Goal: Information Seeking & Learning: Compare options

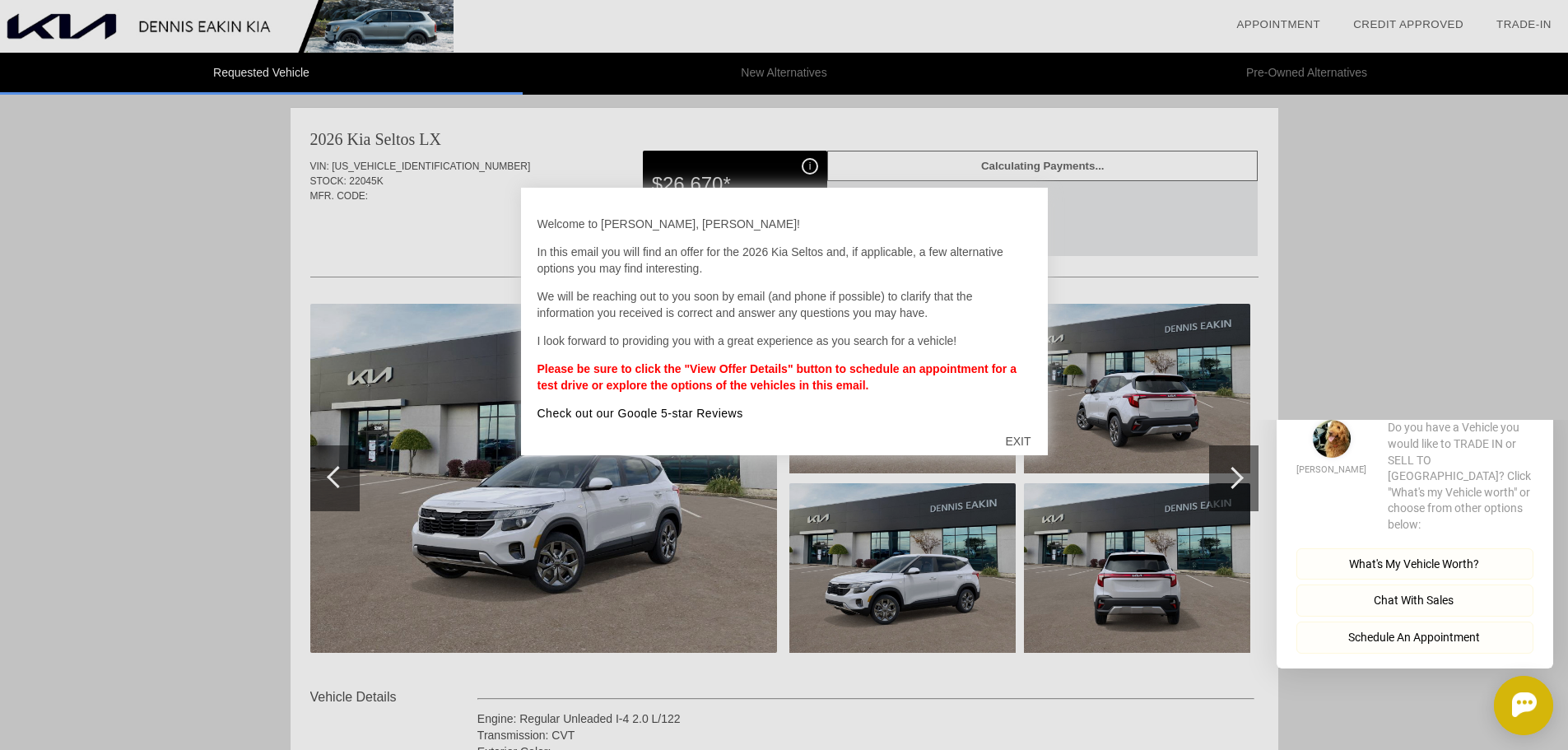
click at [1023, 438] on div "EXIT" at bounding box center [1018, 441] width 58 height 49
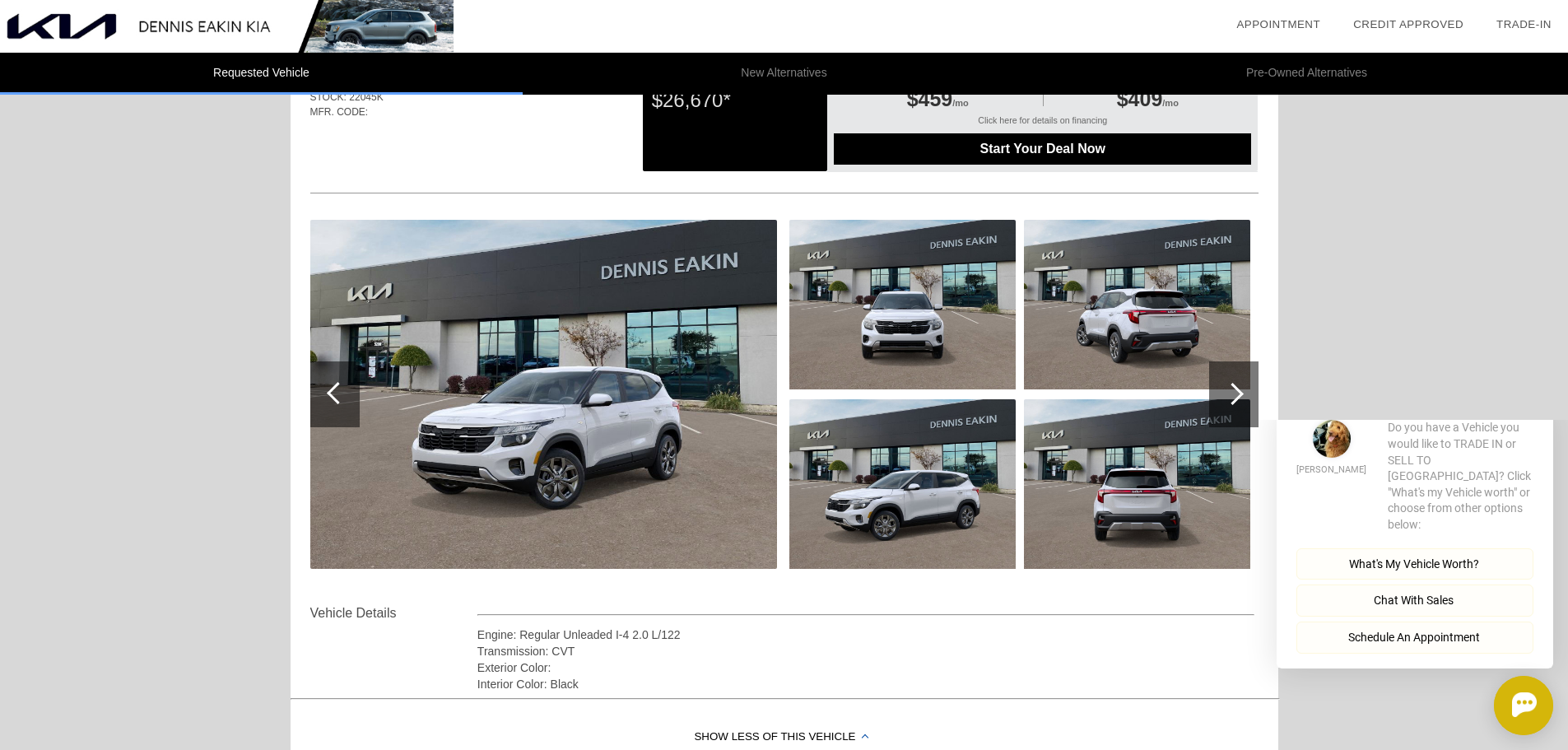
scroll to position [83, 0]
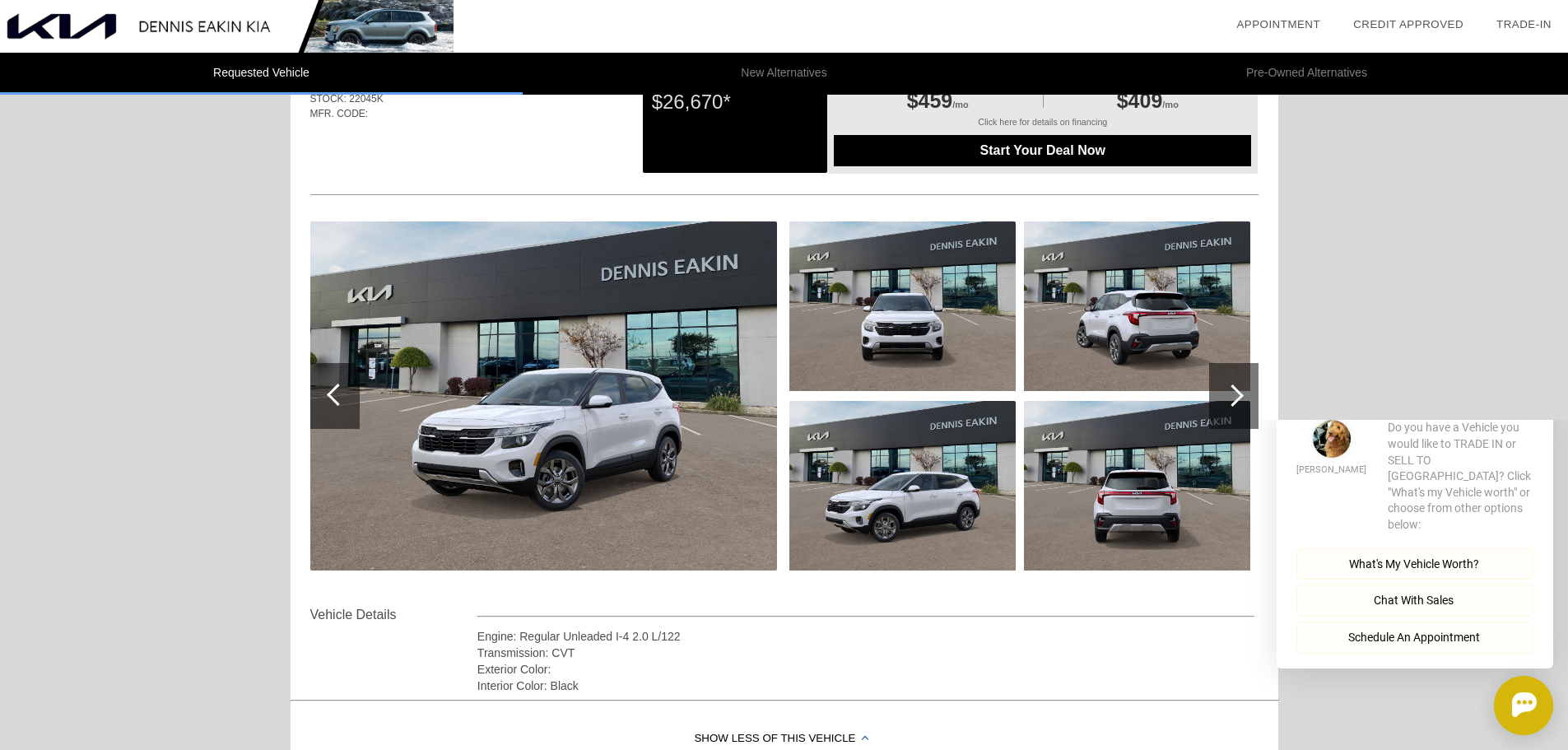
click at [1545, 398] on icon "button" at bounding box center [1544, 394] width 5 height 9
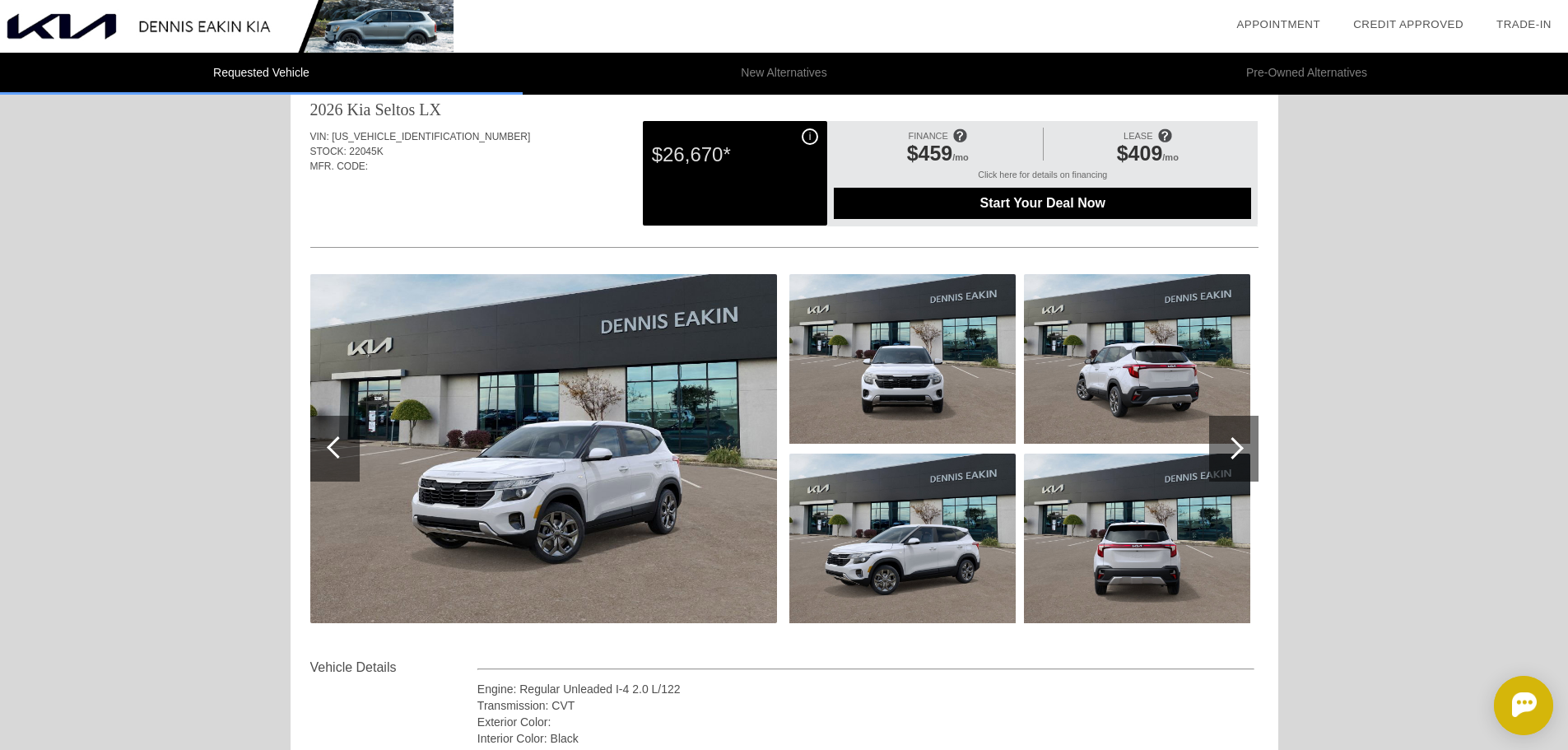
scroll to position [0, 0]
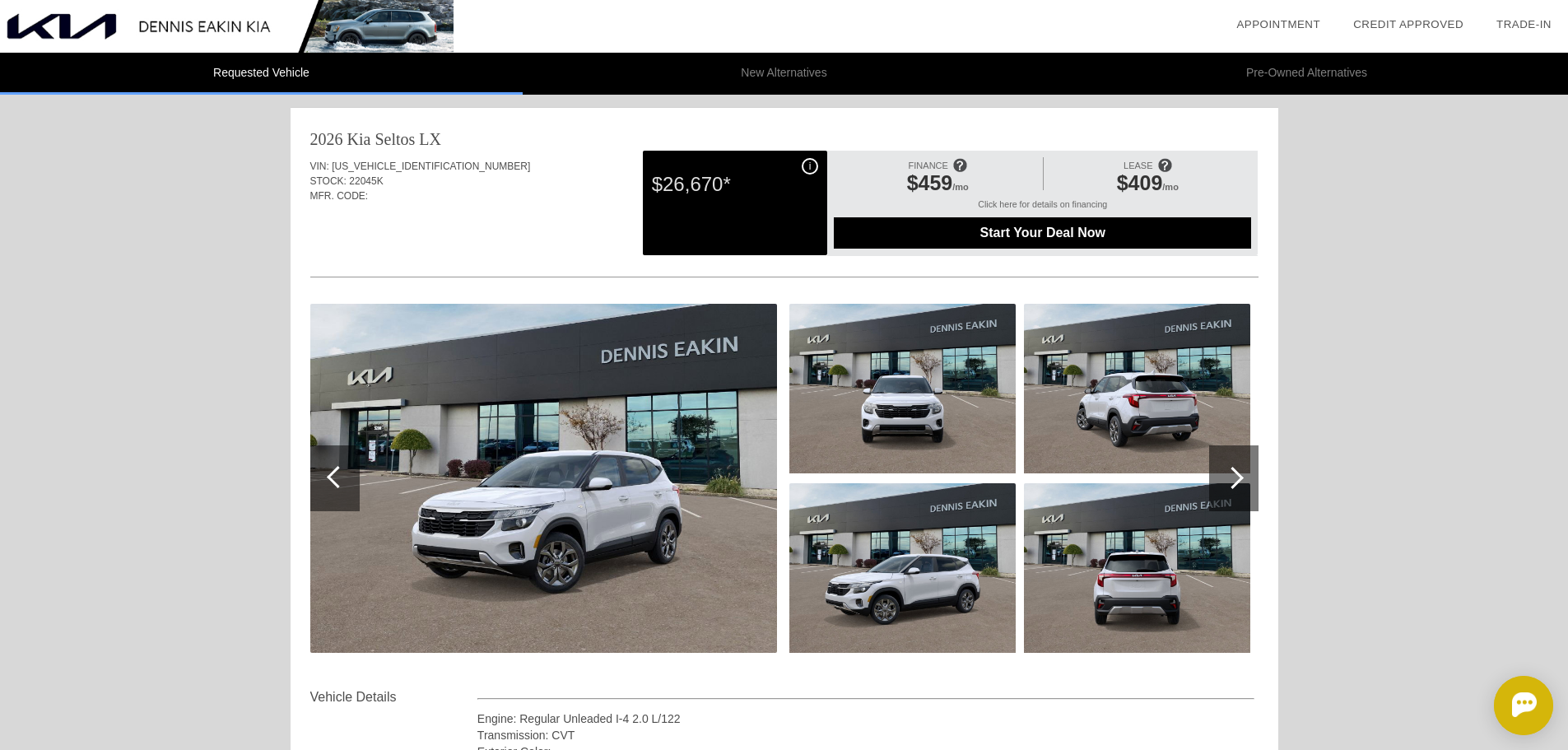
click at [693, 466] on img at bounding box center [544, 478] width 466 height 349
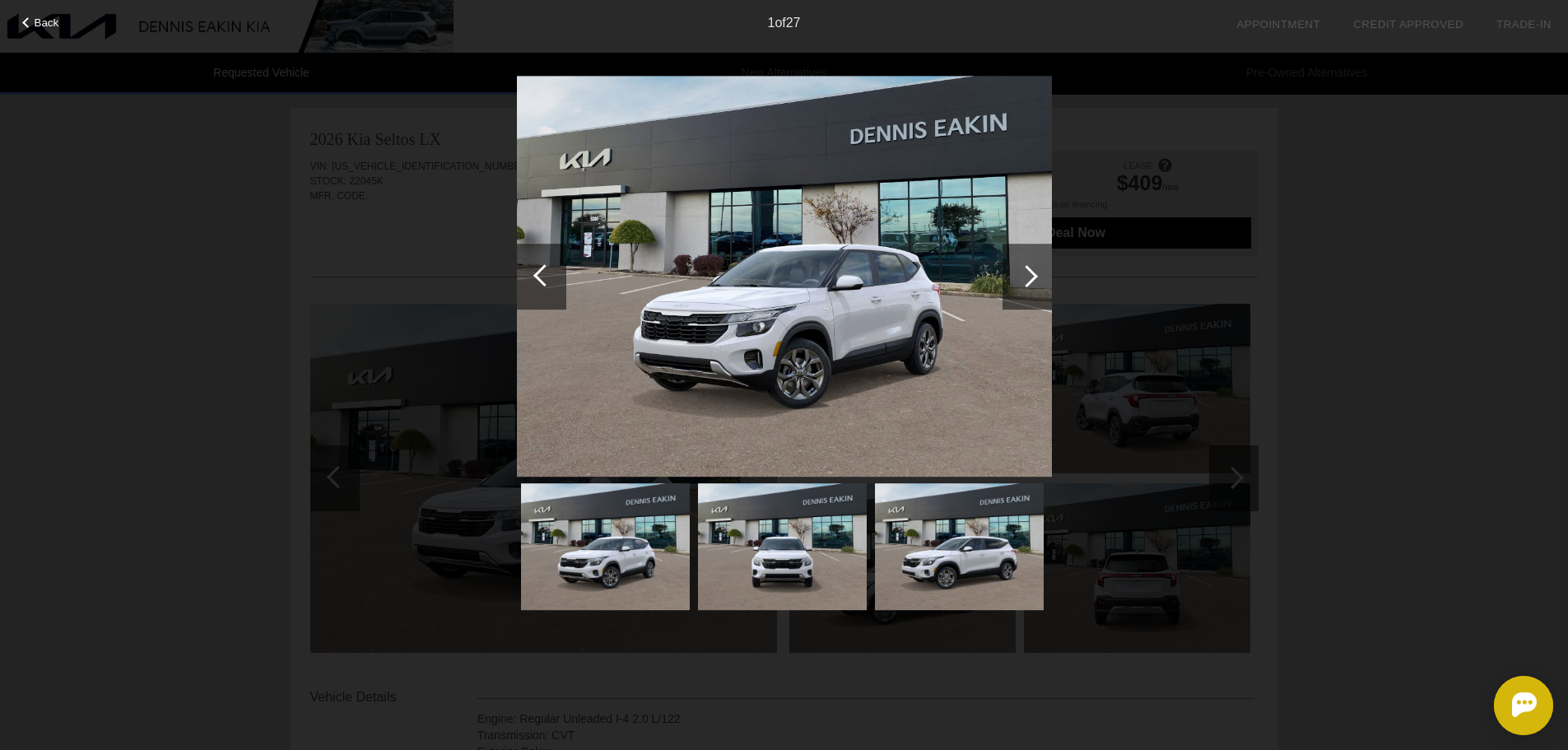
click at [1034, 279] on div at bounding box center [1027, 276] width 22 height 22
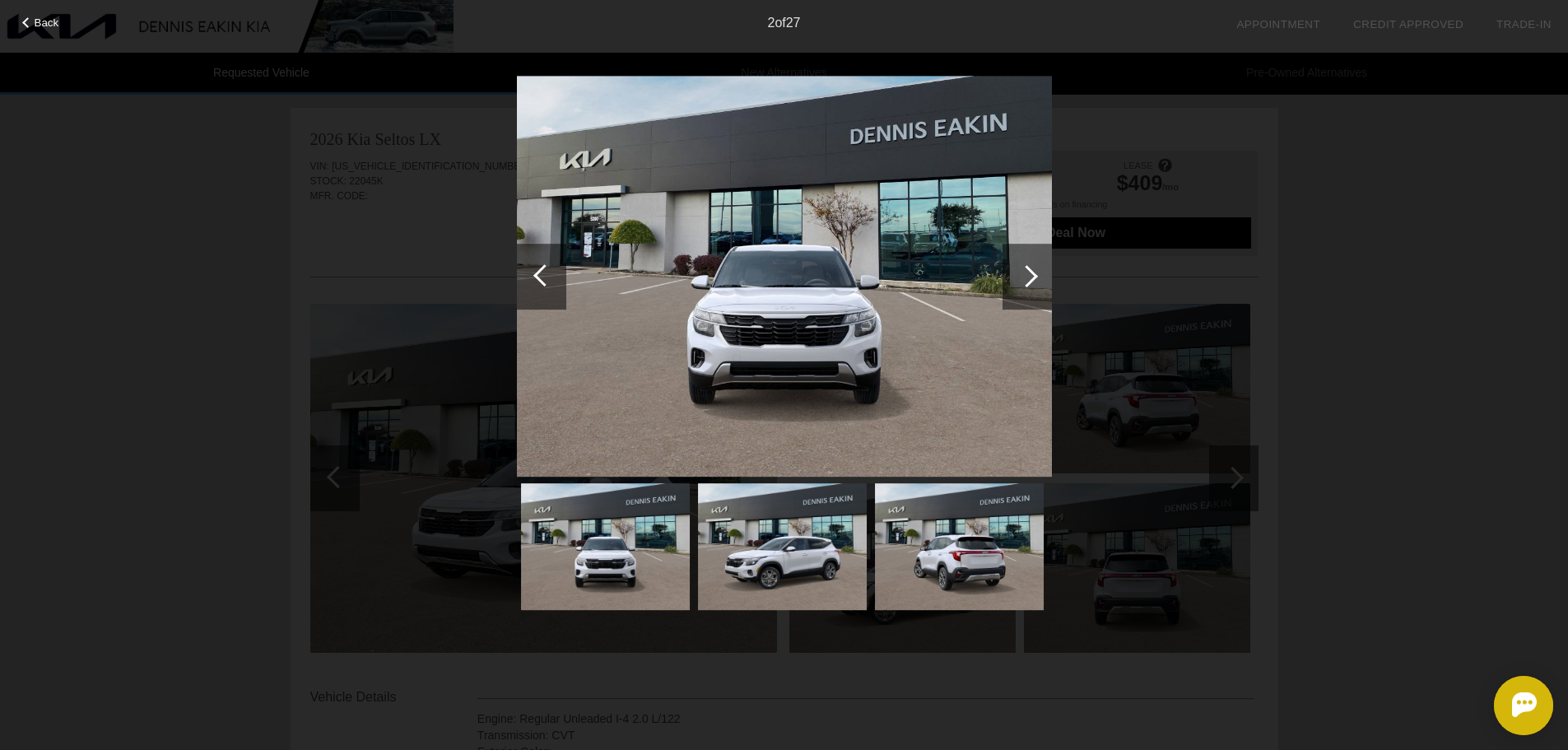
click at [1034, 279] on div at bounding box center [1027, 276] width 22 height 22
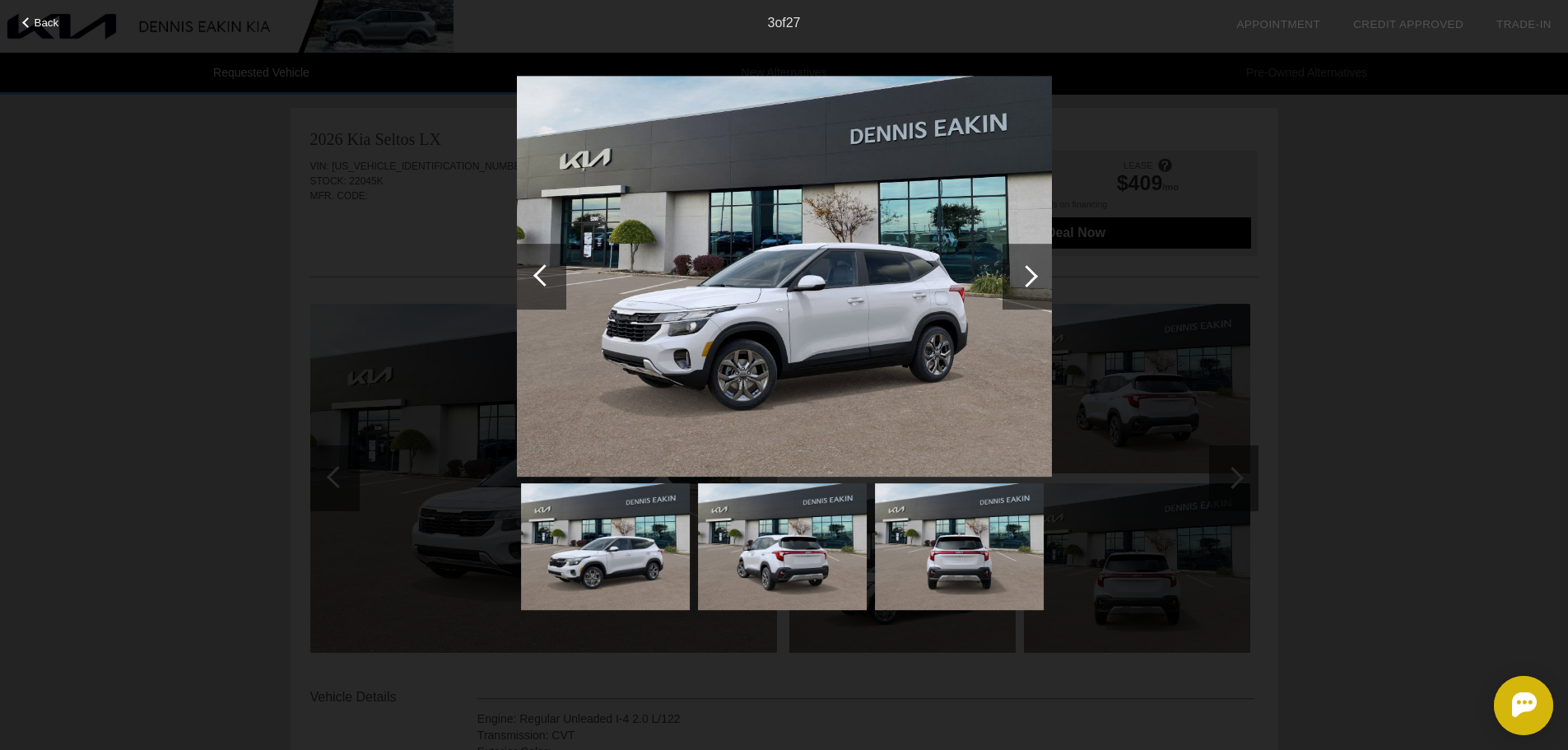
click at [1034, 279] on div at bounding box center [1027, 276] width 22 height 22
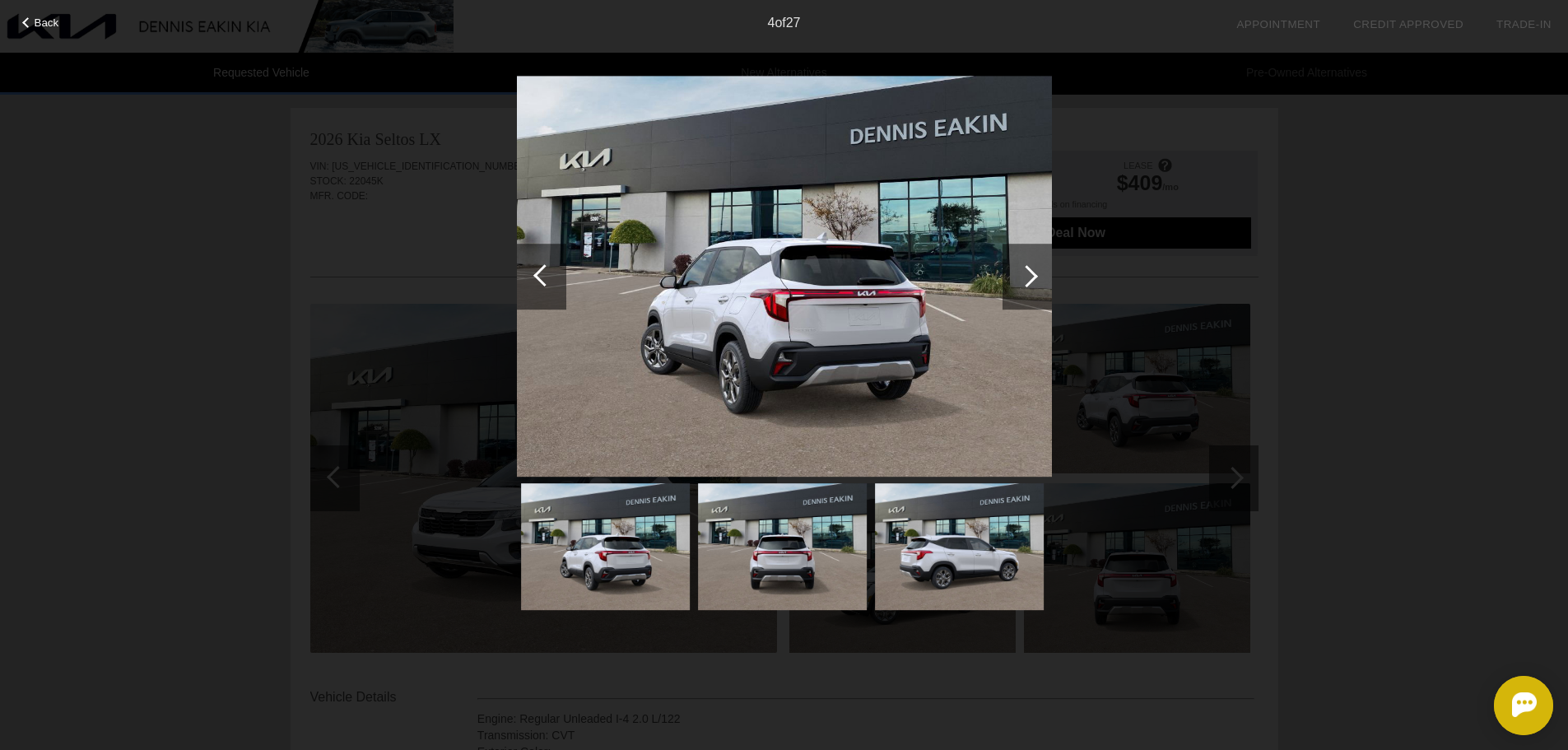
click at [1034, 279] on div at bounding box center [1027, 276] width 22 height 22
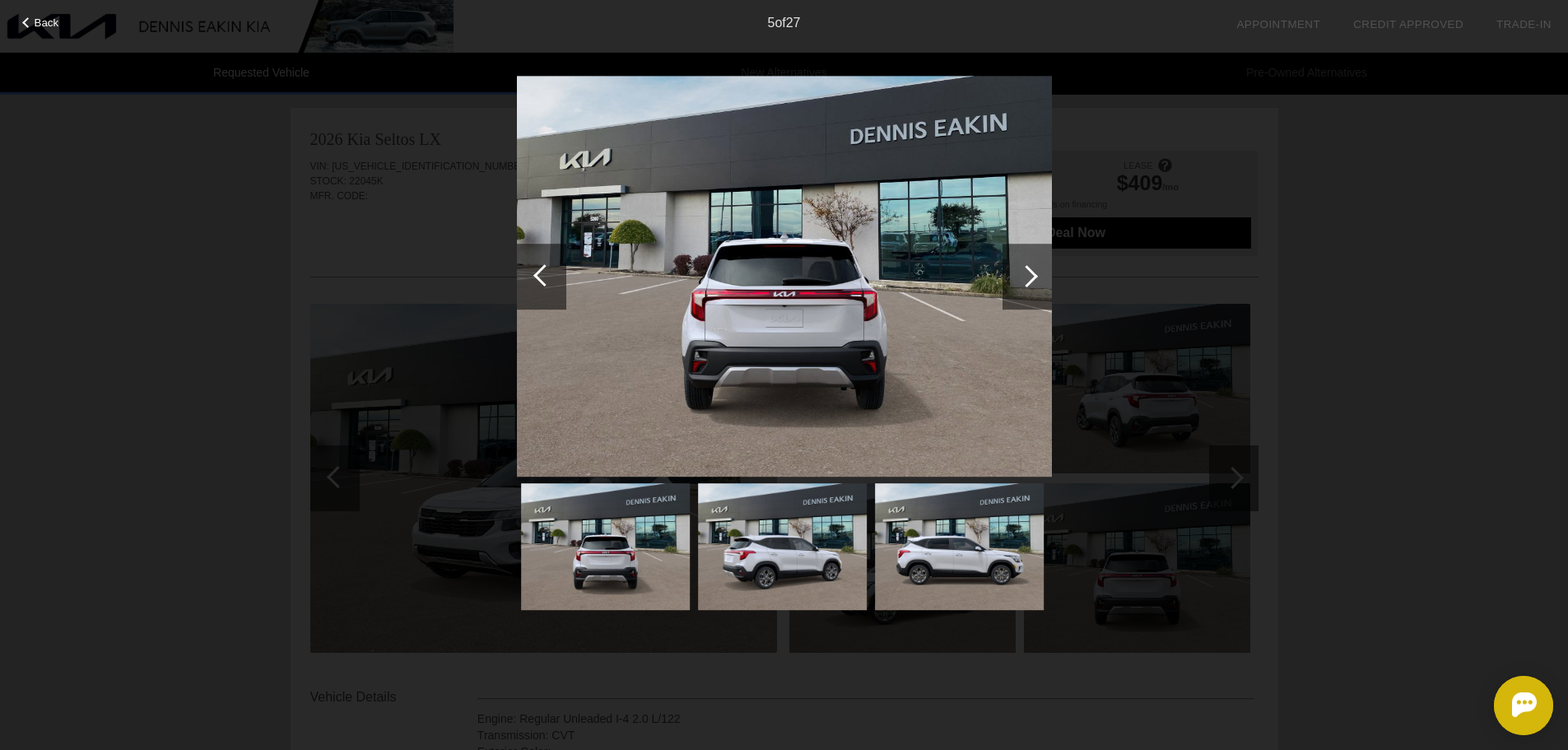
click at [1034, 279] on div at bounding box center [1027, 276] width 22 height 22
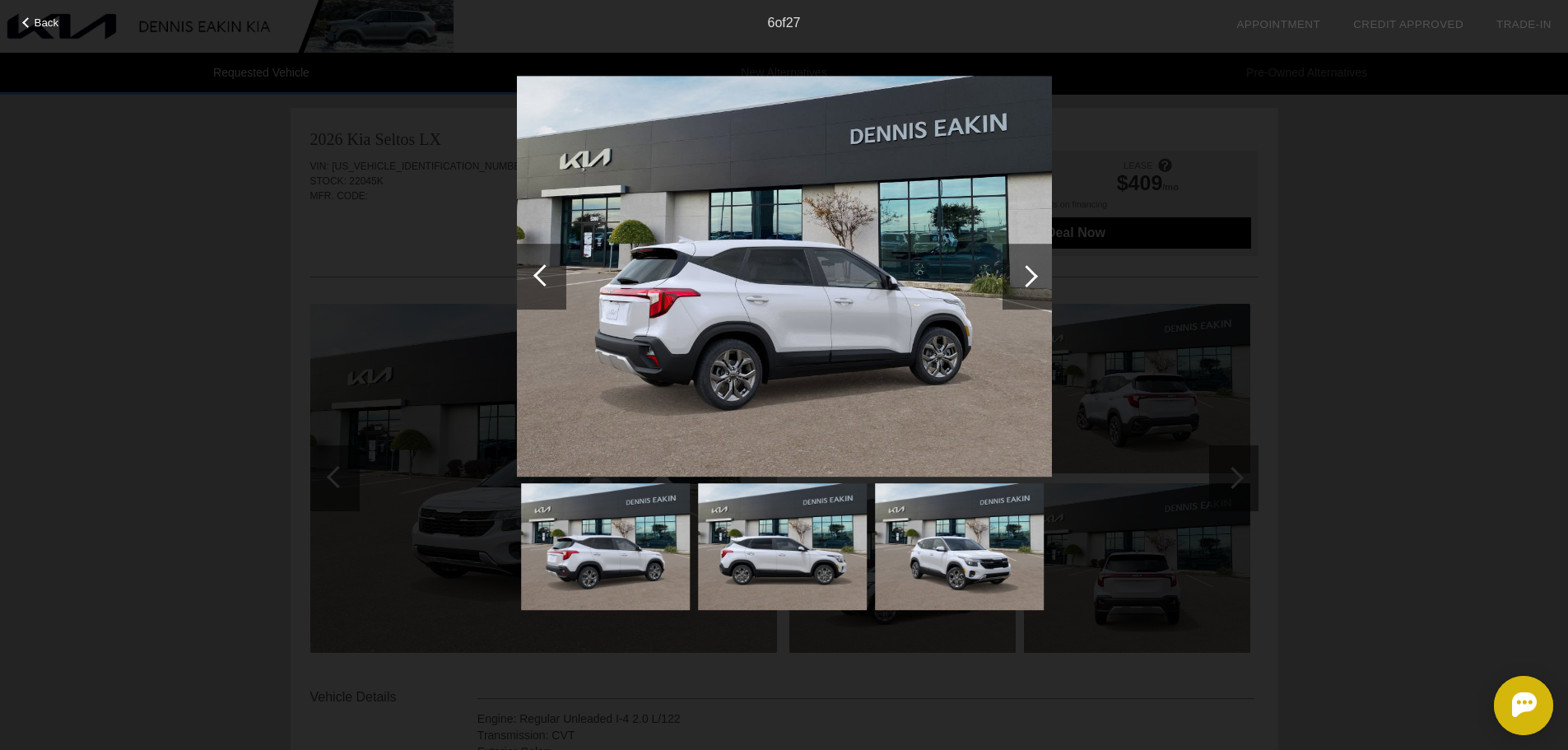
click at [1034, 279] on div at bounding box center [1027, 276] width 22 height 22
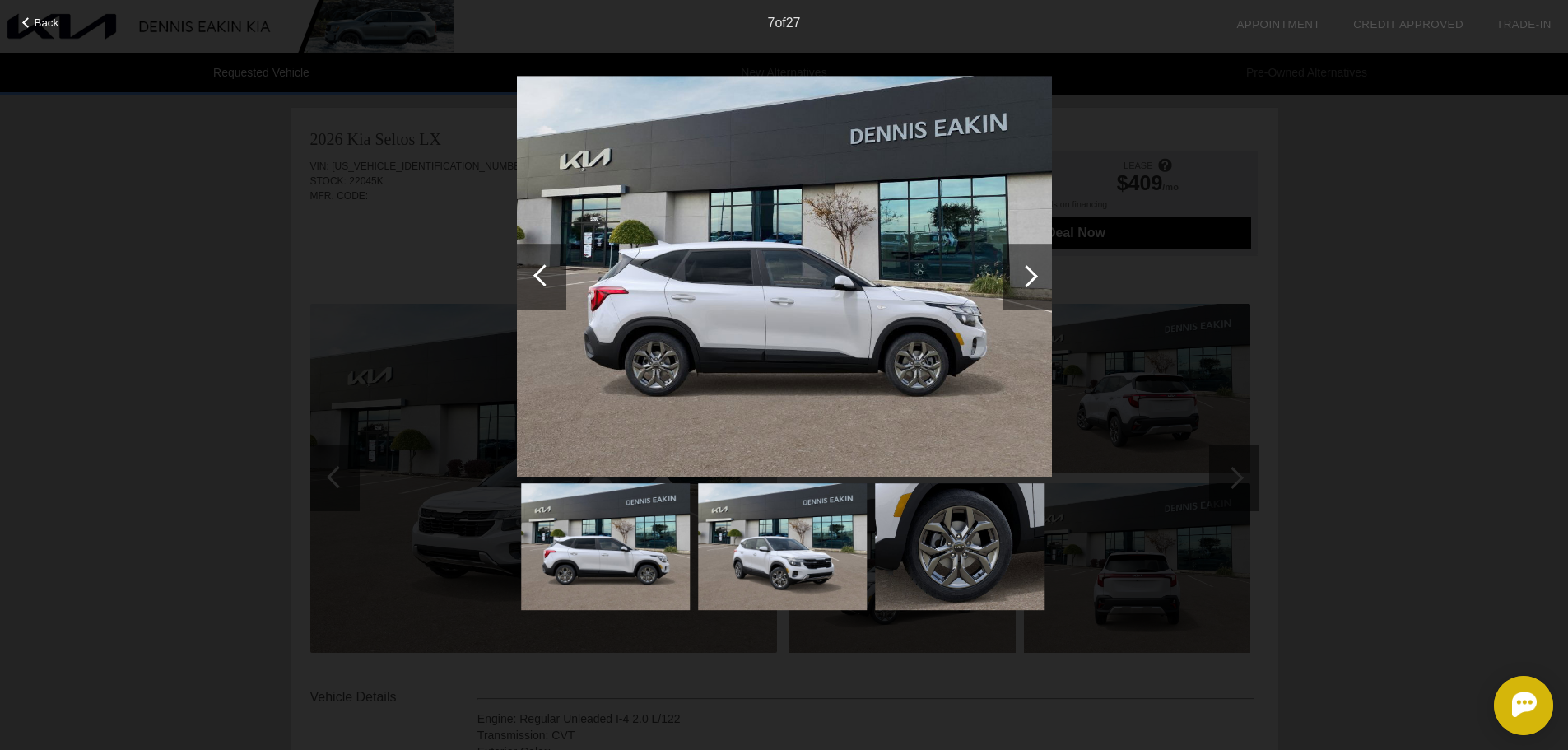
click at [1034, 279] on div at bounding box center [1027, 276] width 22 height 22
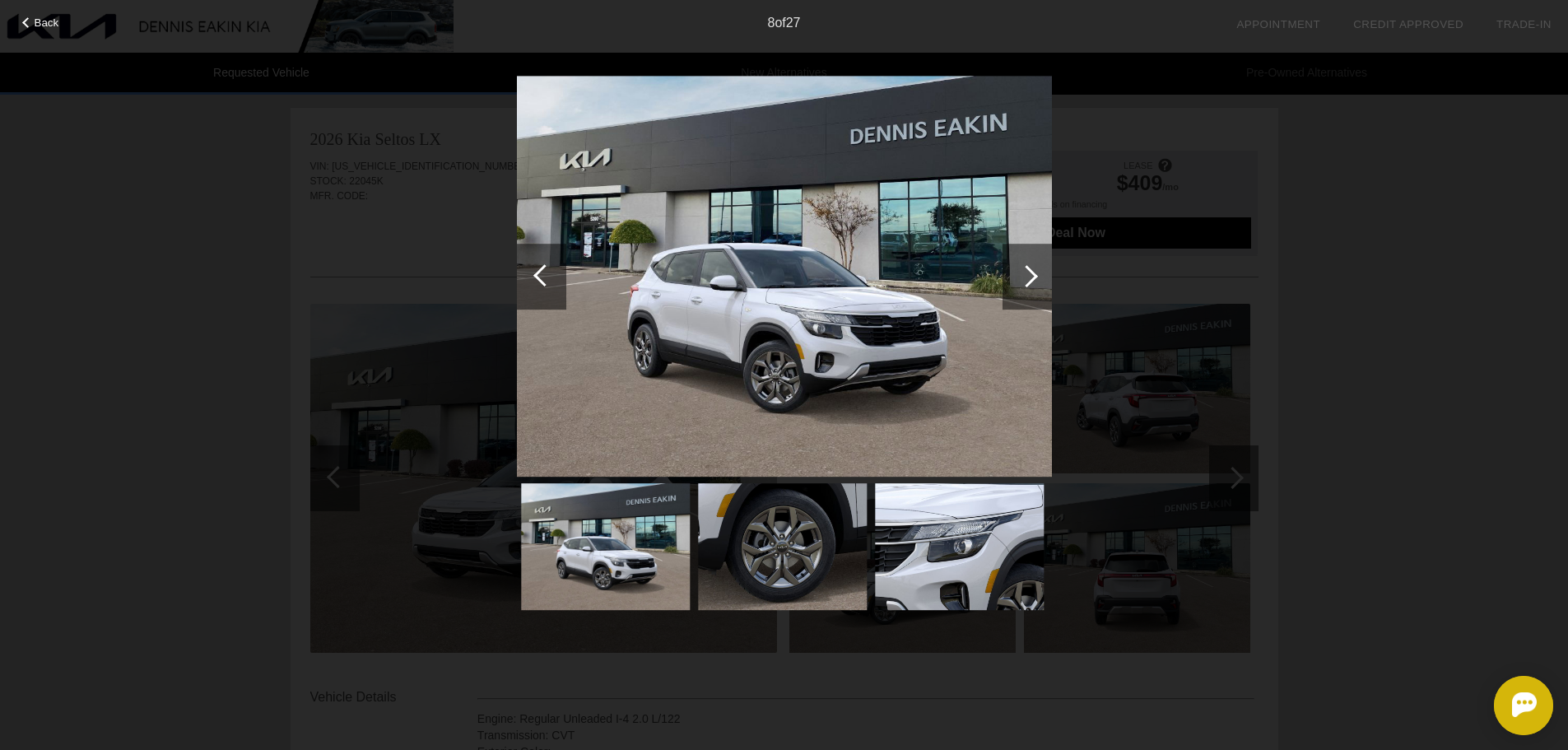
click at [1034, 279] on div at bounding box center [1027, 276] width 22 height 22
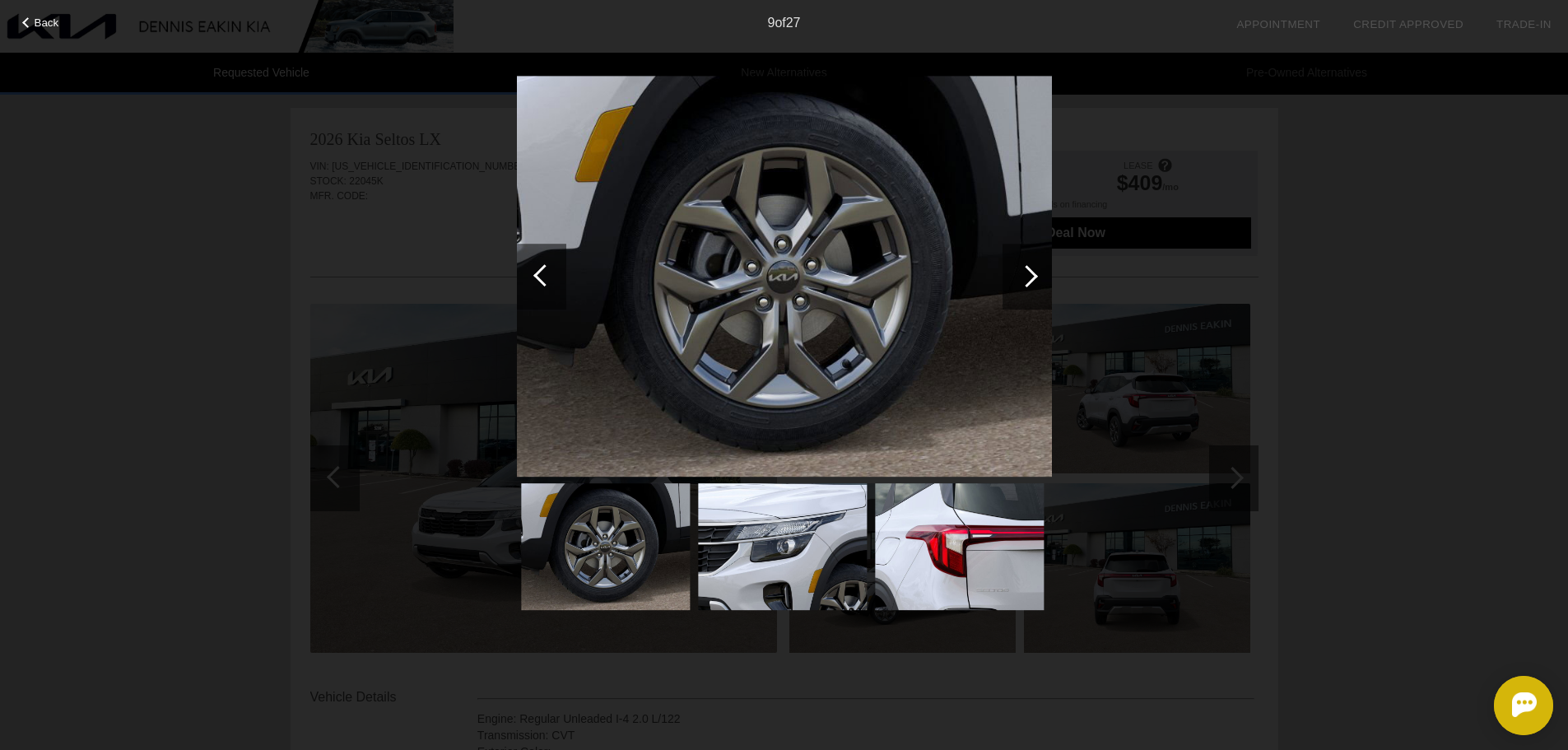
click at [1034, 279] on div at bounding box center [1027, 276] width 22 height 22
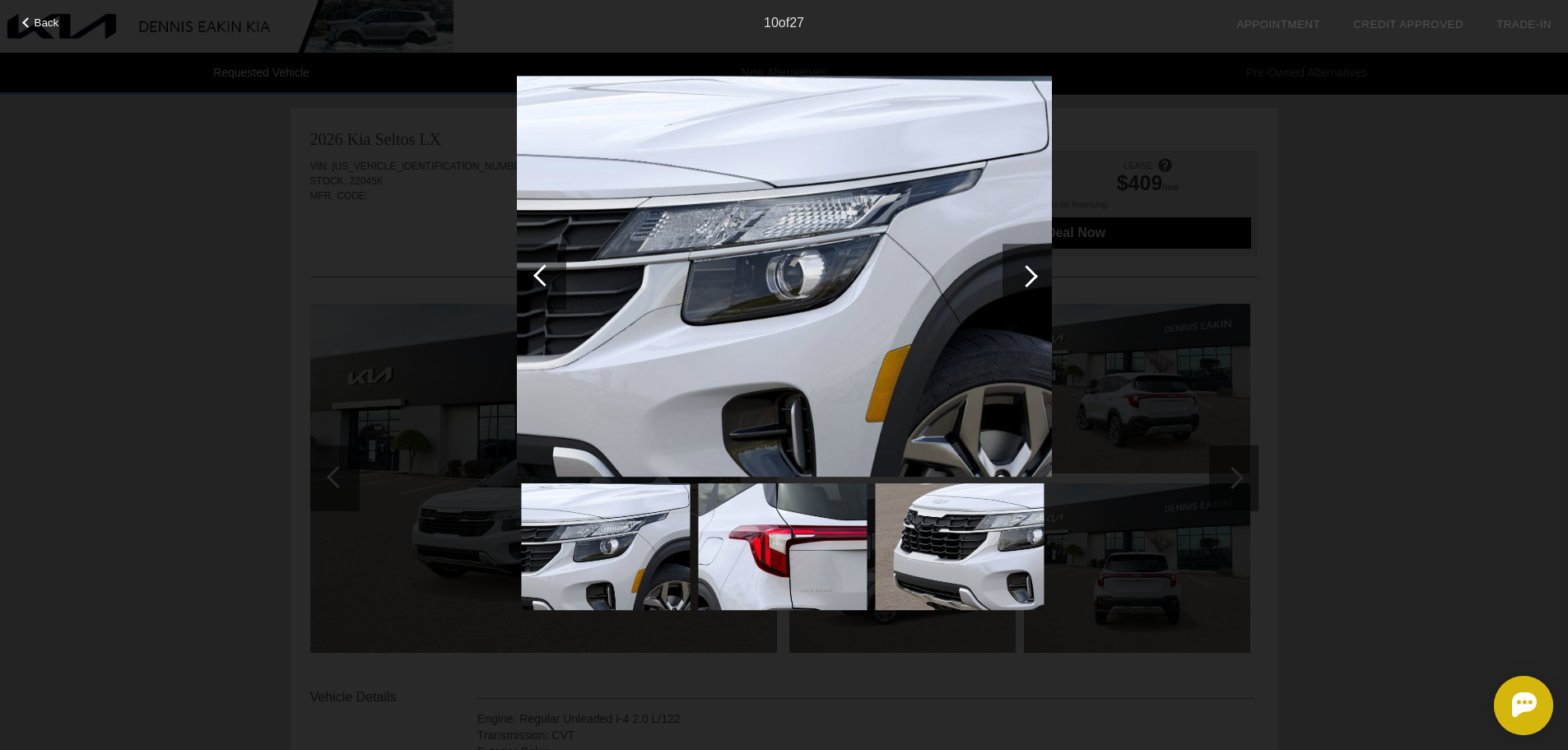
click at [1034, 279] on div at bounding box center [1027, 276] width 22 height 22
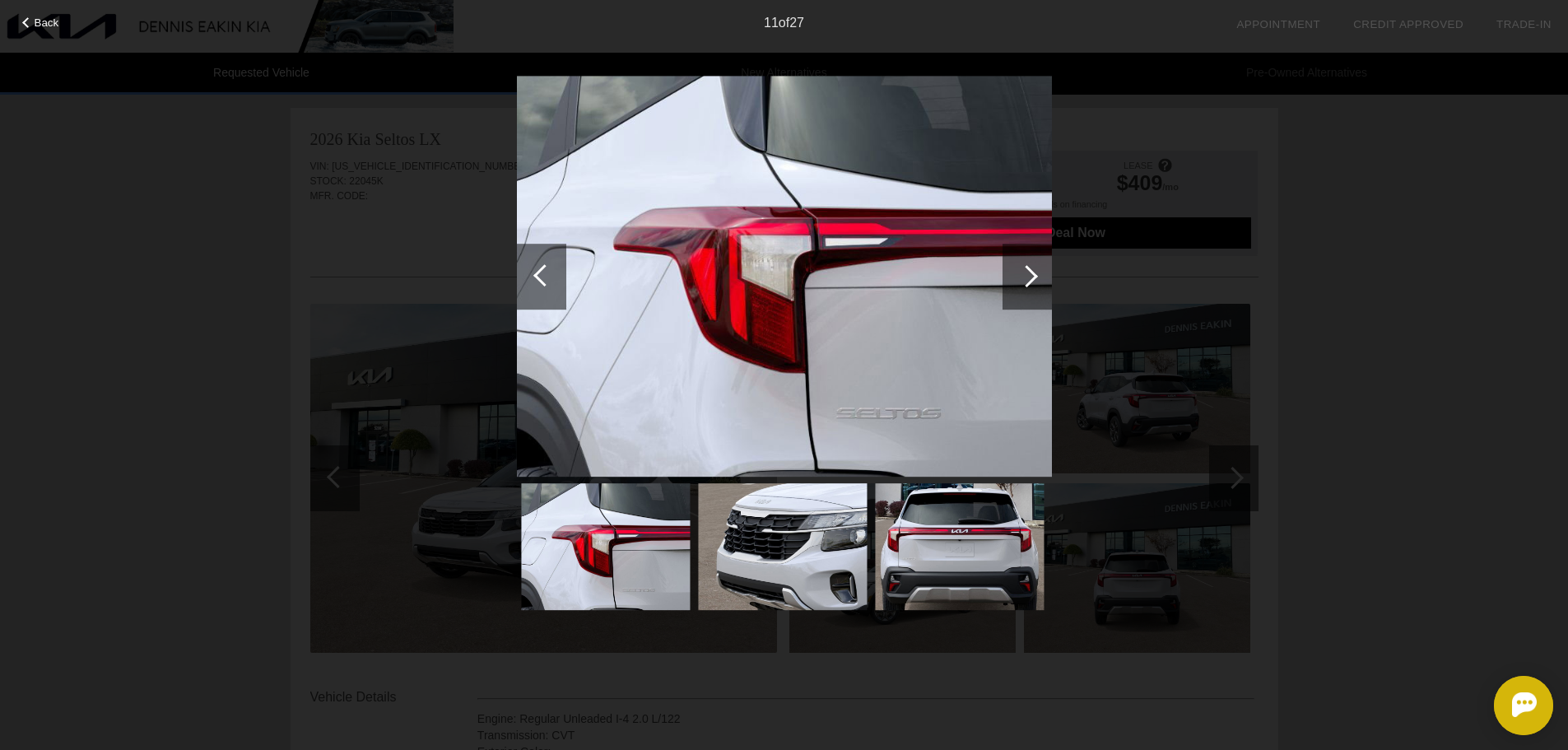
click at [1034, 279] on div at bounding box center [1027, 276] width 22 height 22
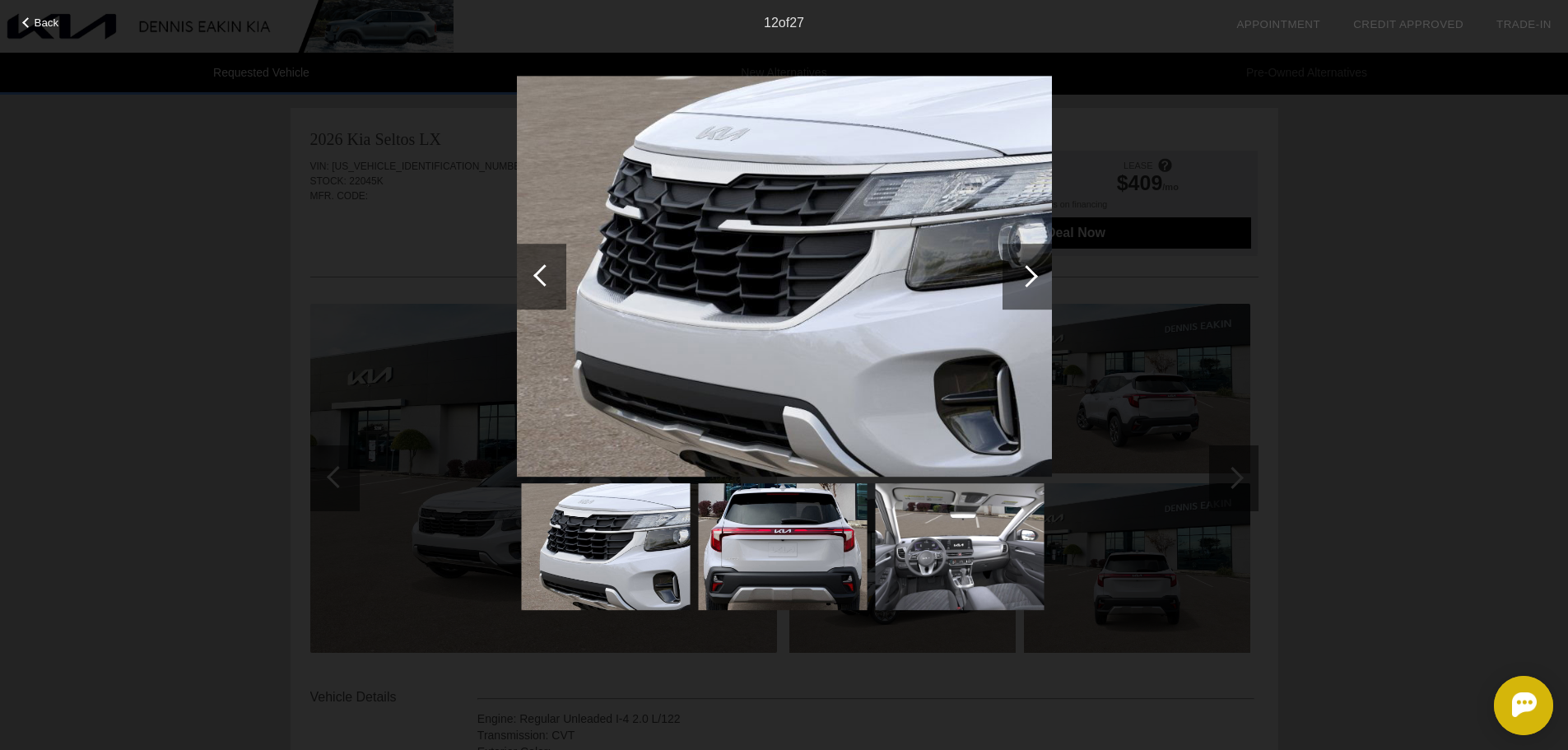
click at [1034, 279] on div at bounding box center [1027, 276] width 22 height 22
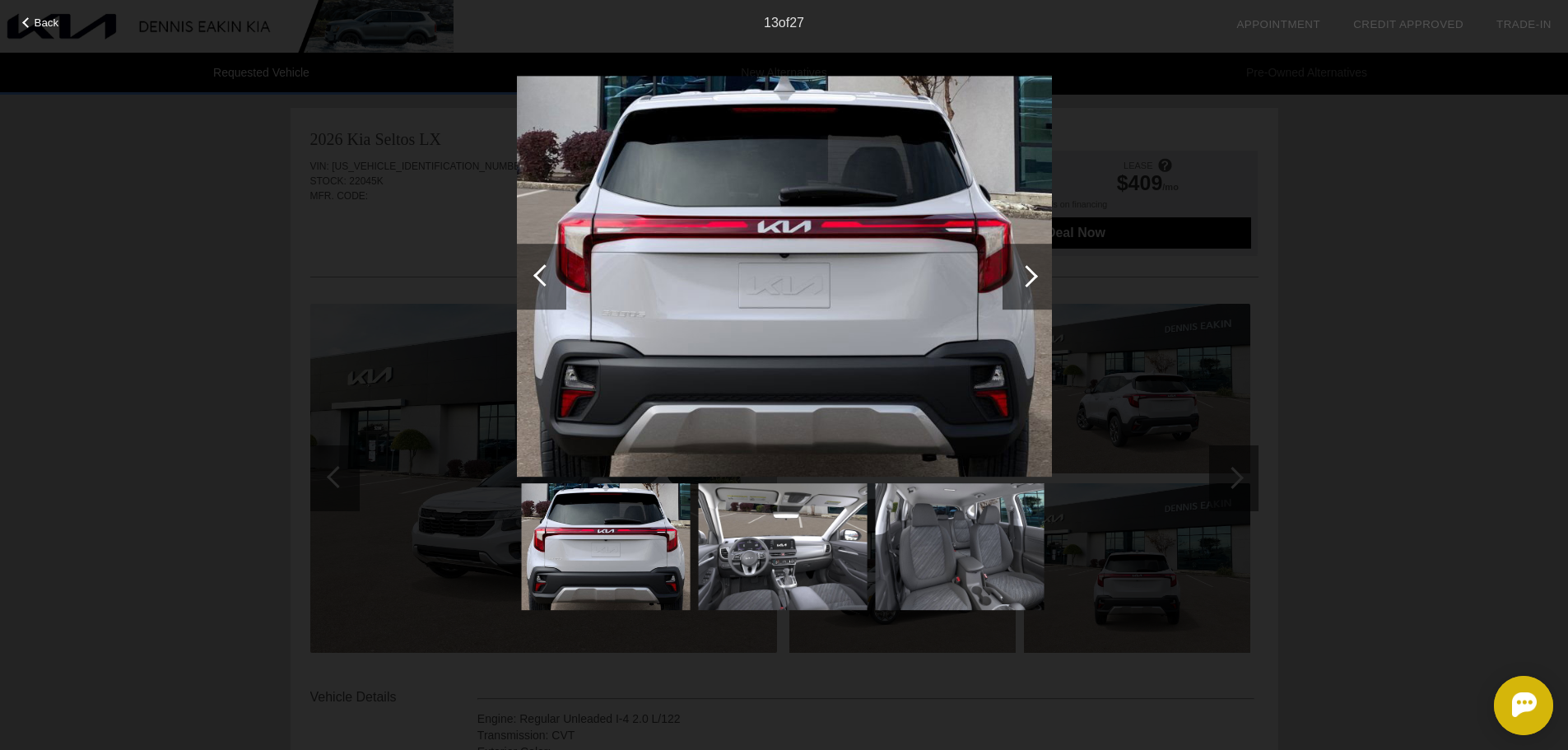
click at [1034, 279] on div at bounding box center [1027, 276] width 22 height 22
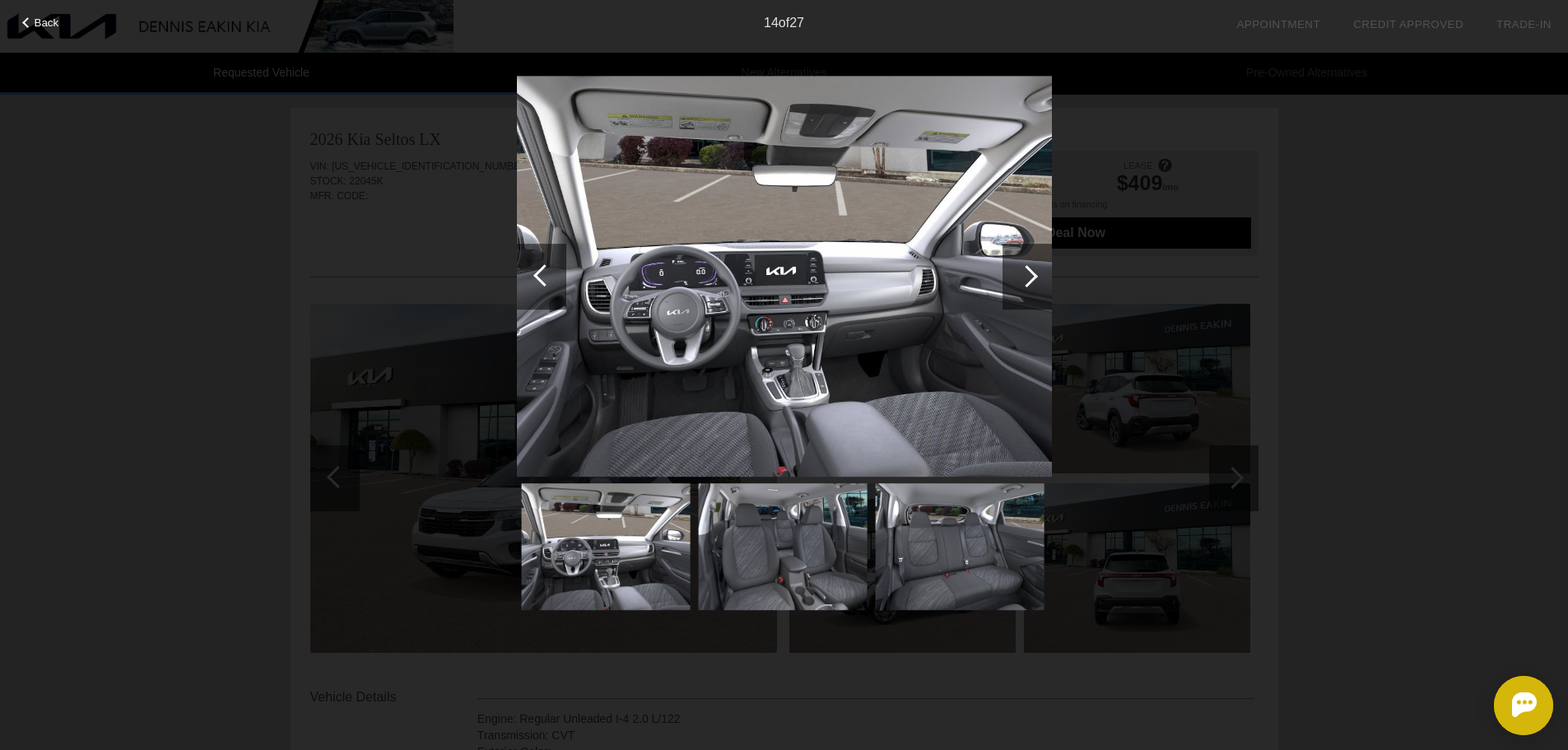
click at [1034, 279] on div at bounding box center [1027, 276] width 22 height 22
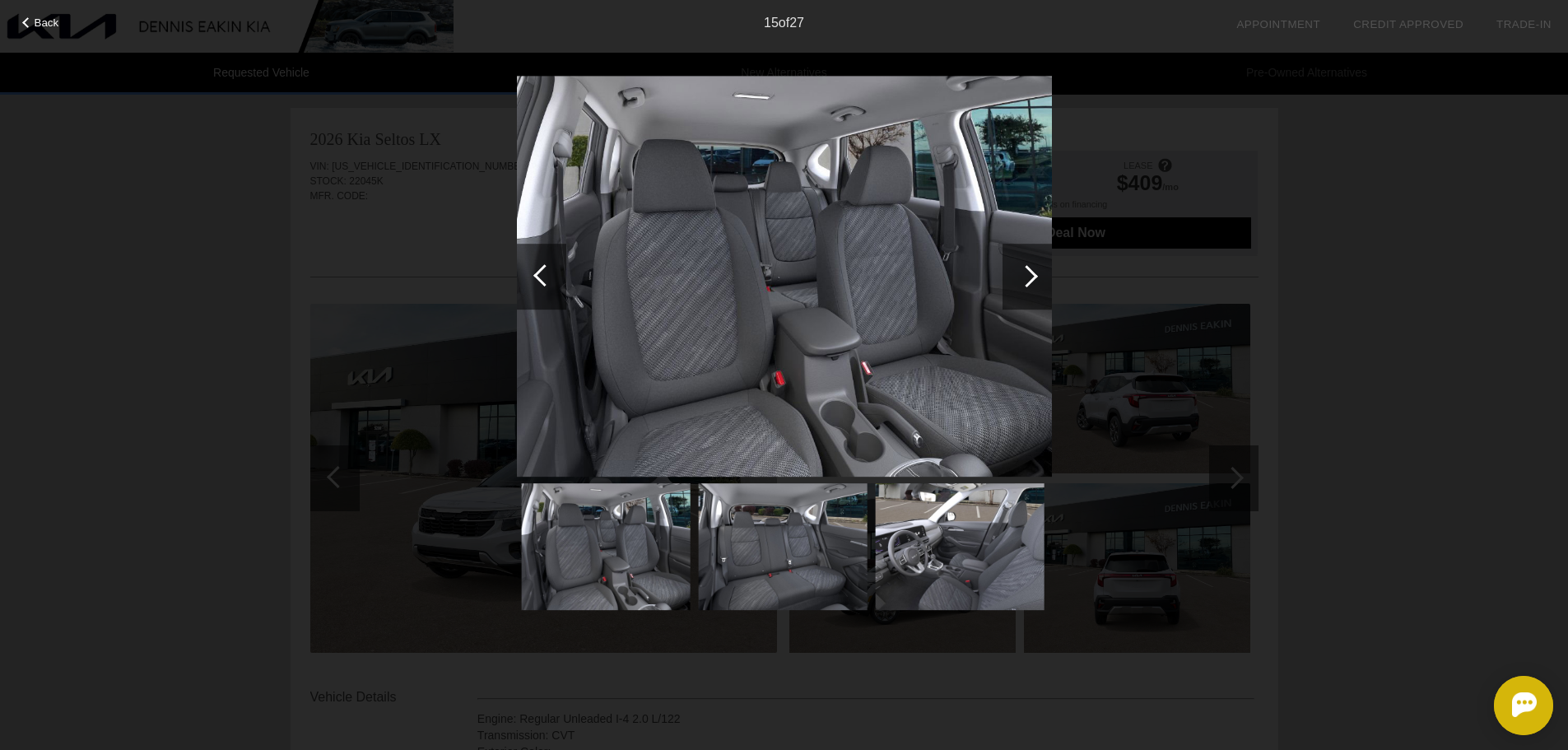
click at [1032, 283] on div at bounding box center [1027, 277] width 49 height 66
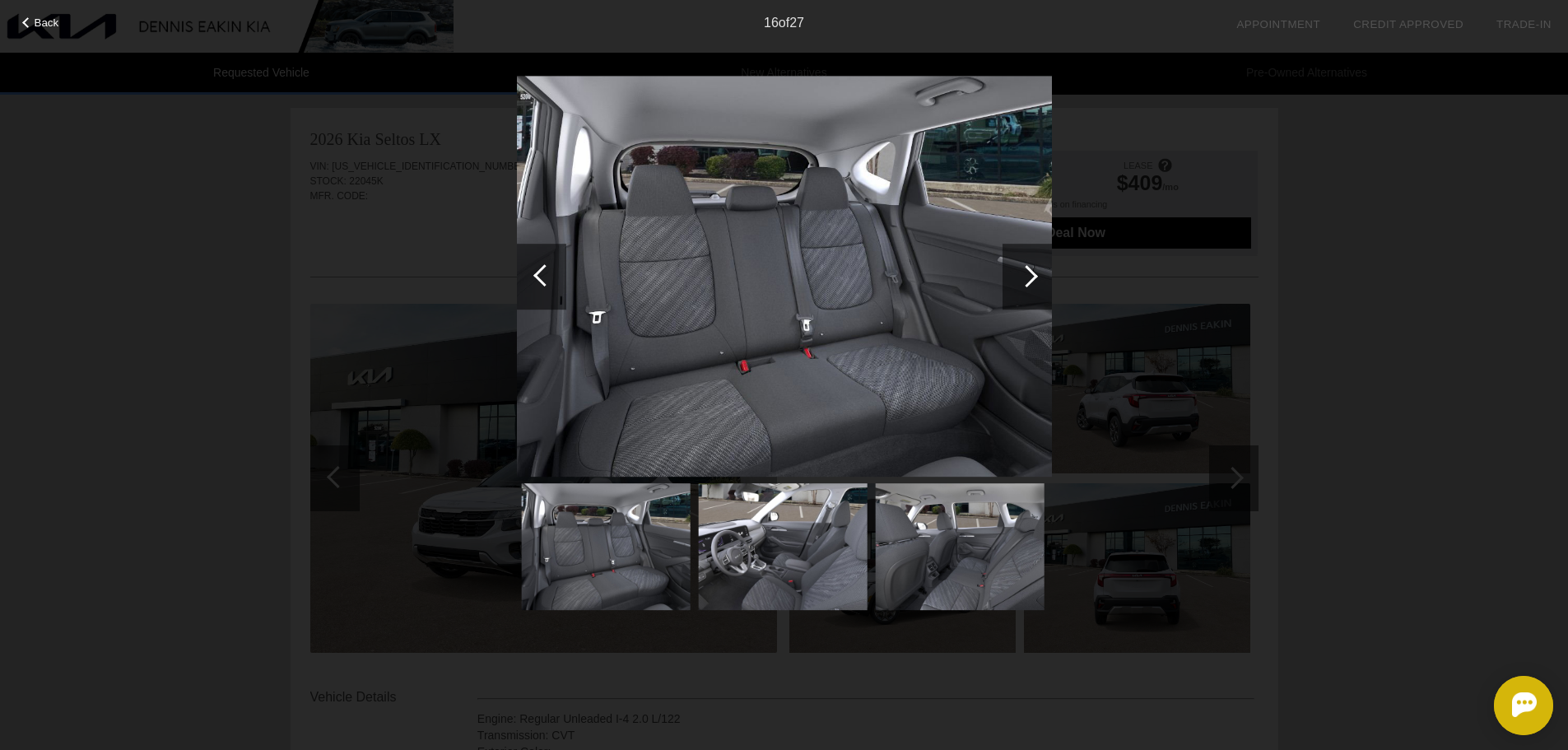
click at [1032, 283] on div at bounding box center [1027, 277] width 49 height 66
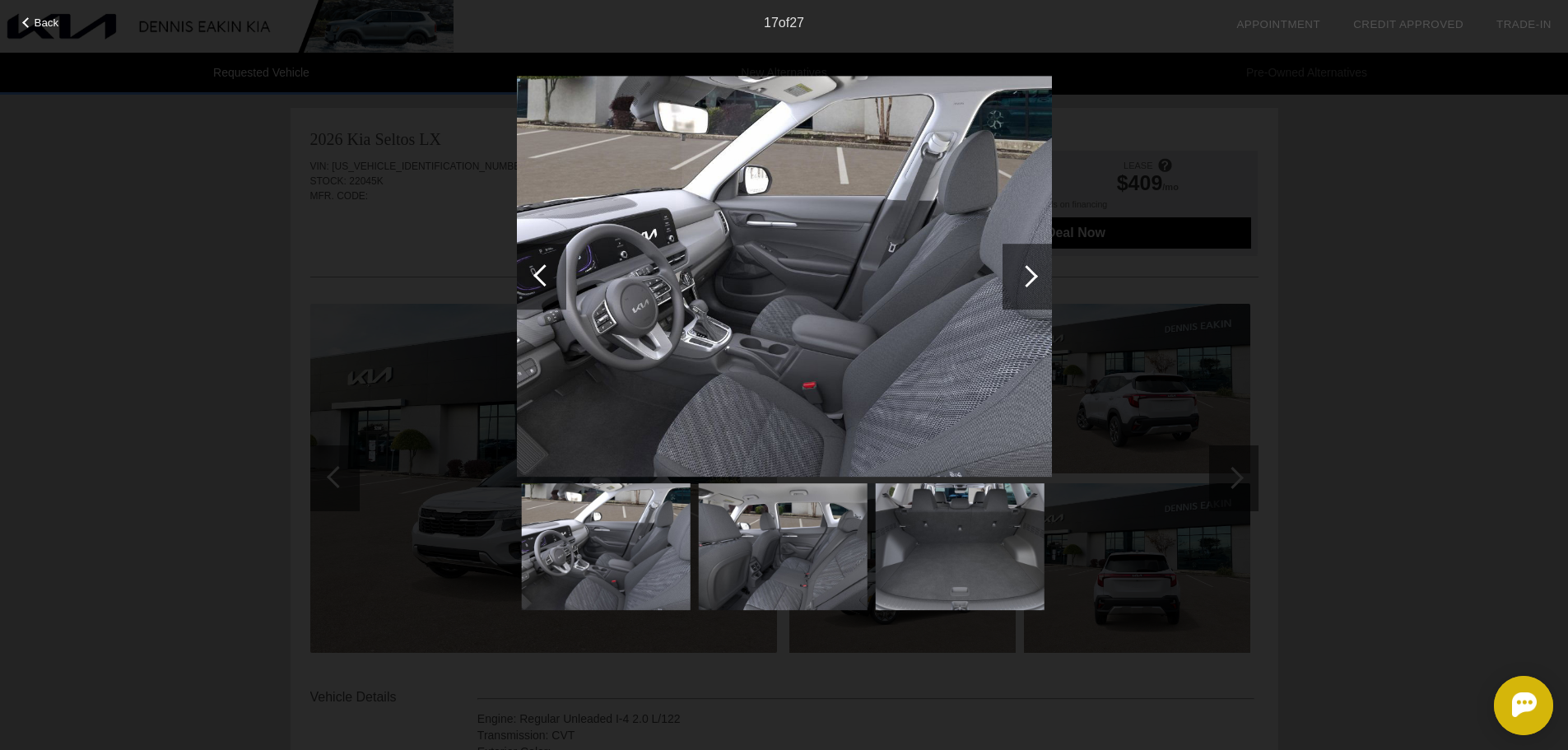
click at [1032, 283] on div at bounding box center [1027, 277] width 49 height 66
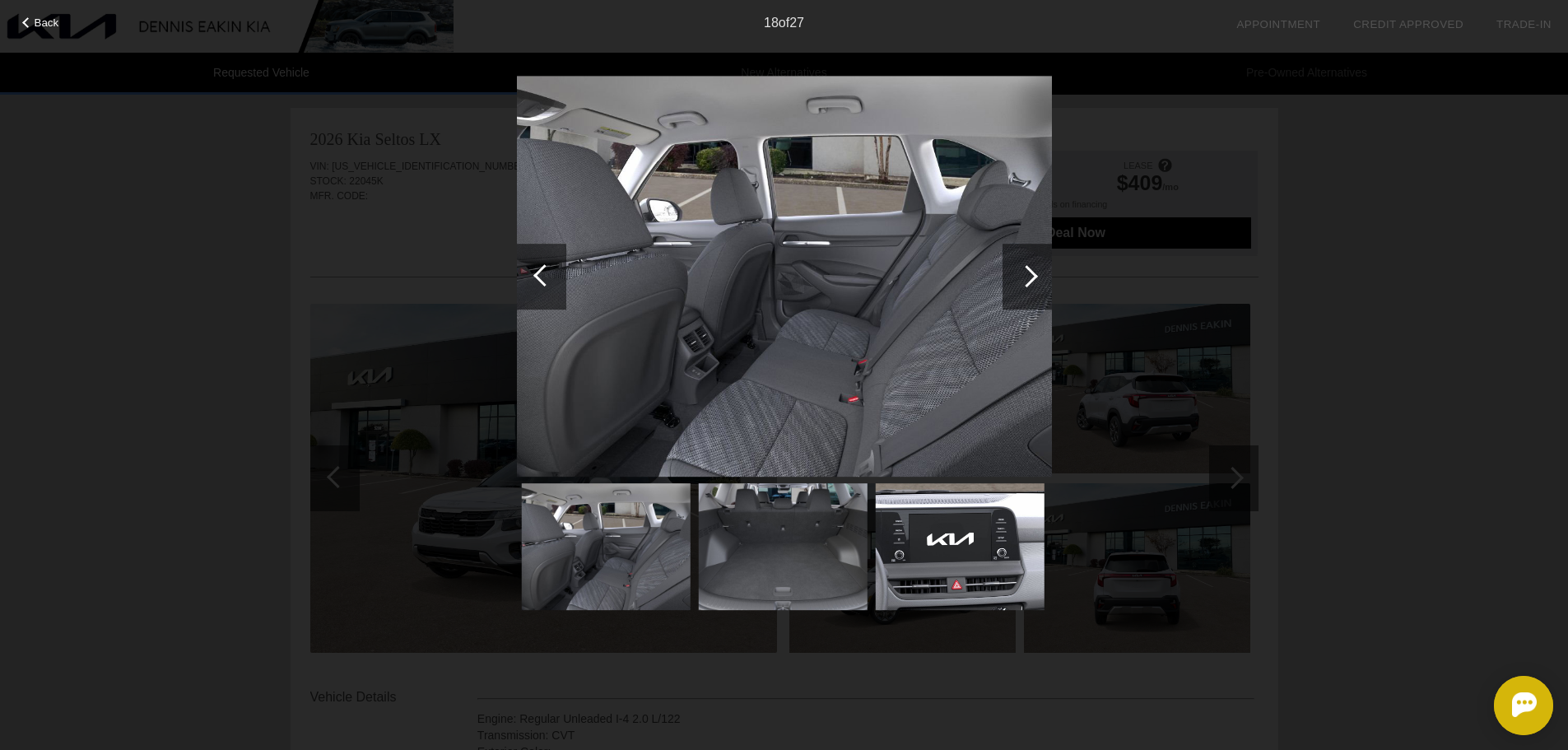
click at [1032, 283] on div at bounding box center [1027, 277] width 49 height 66
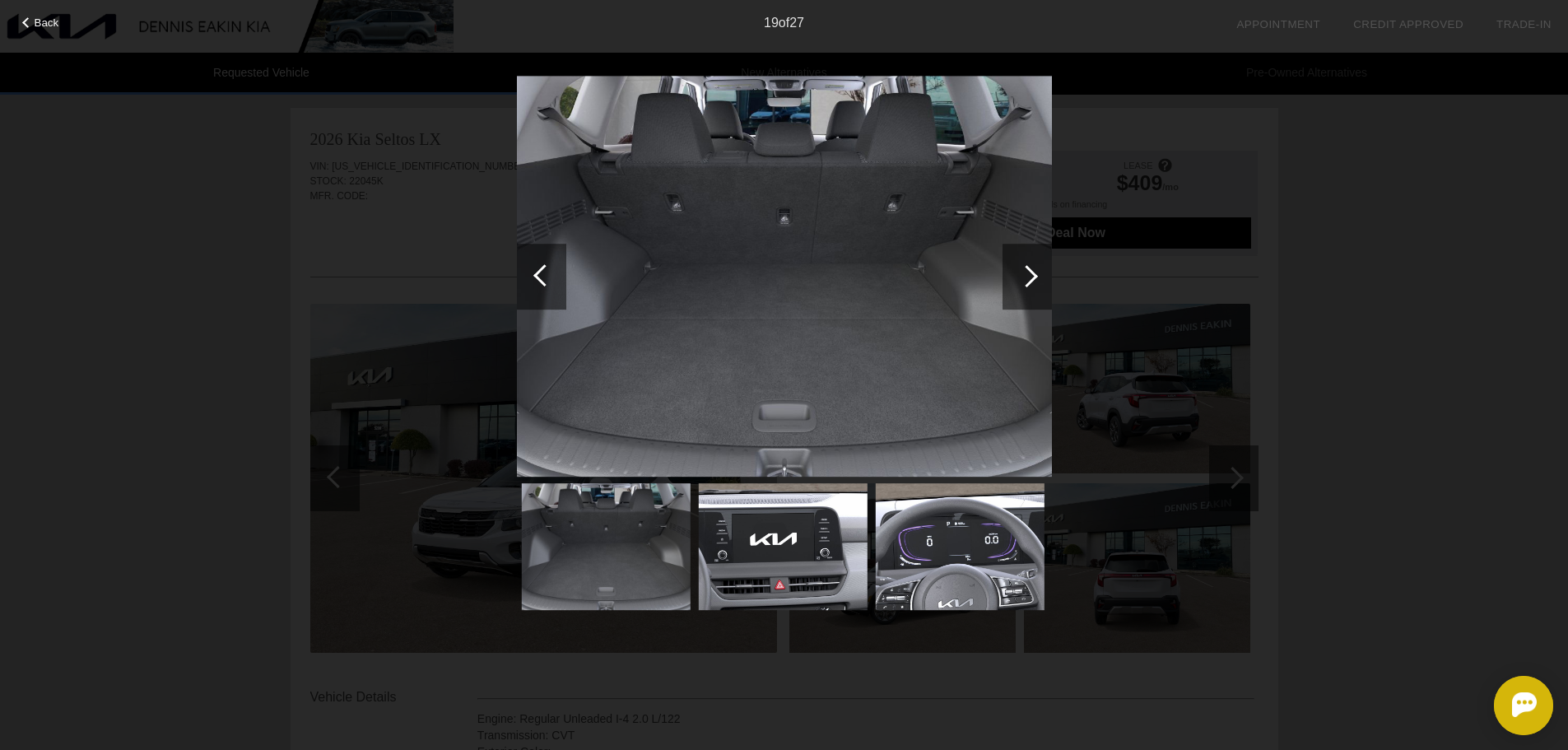
click at [1032, 283] on div at bounding box center [1027, 277] width 49 height 66
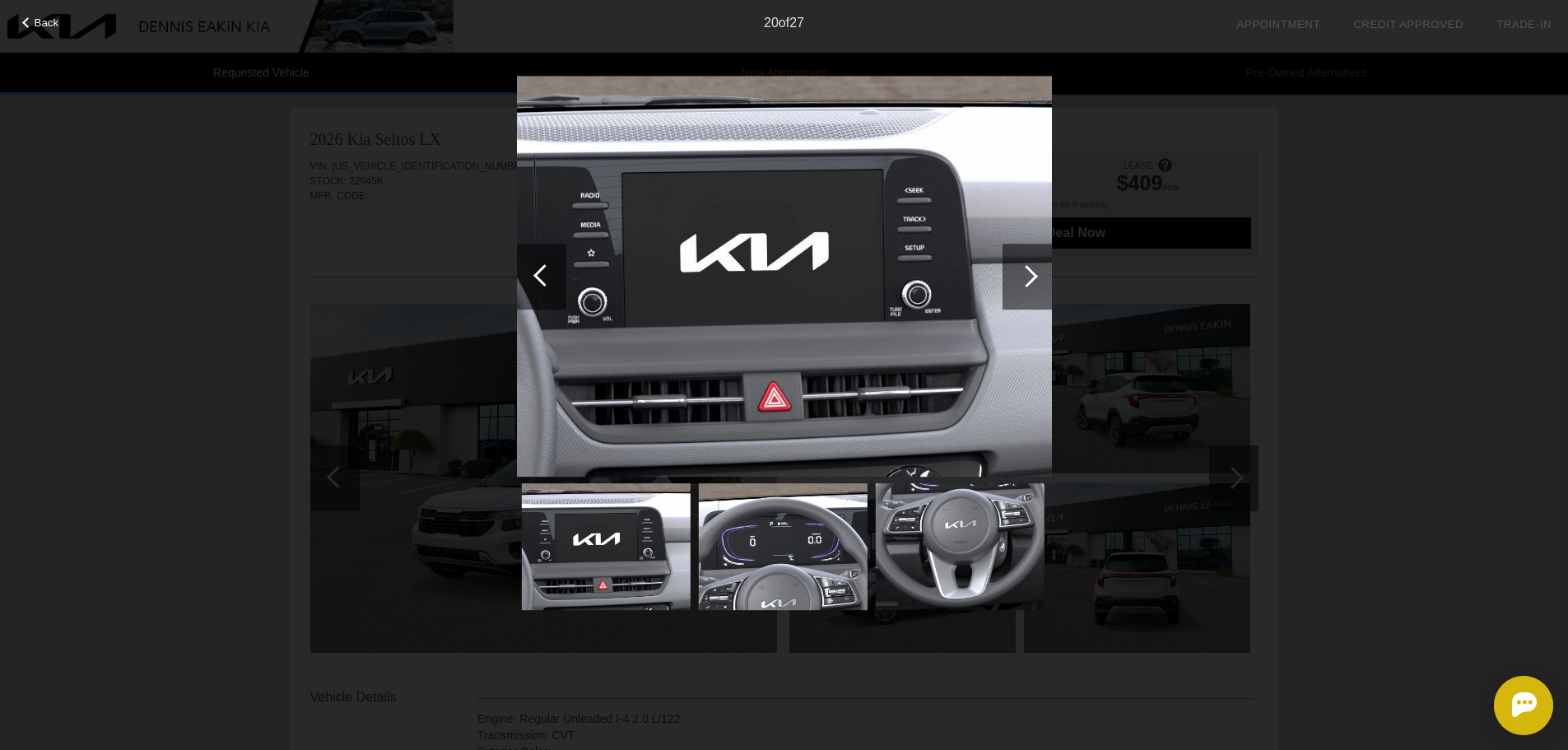
click at [1032, 283] on div at bounding box center [1027, 277] width 49 height 66
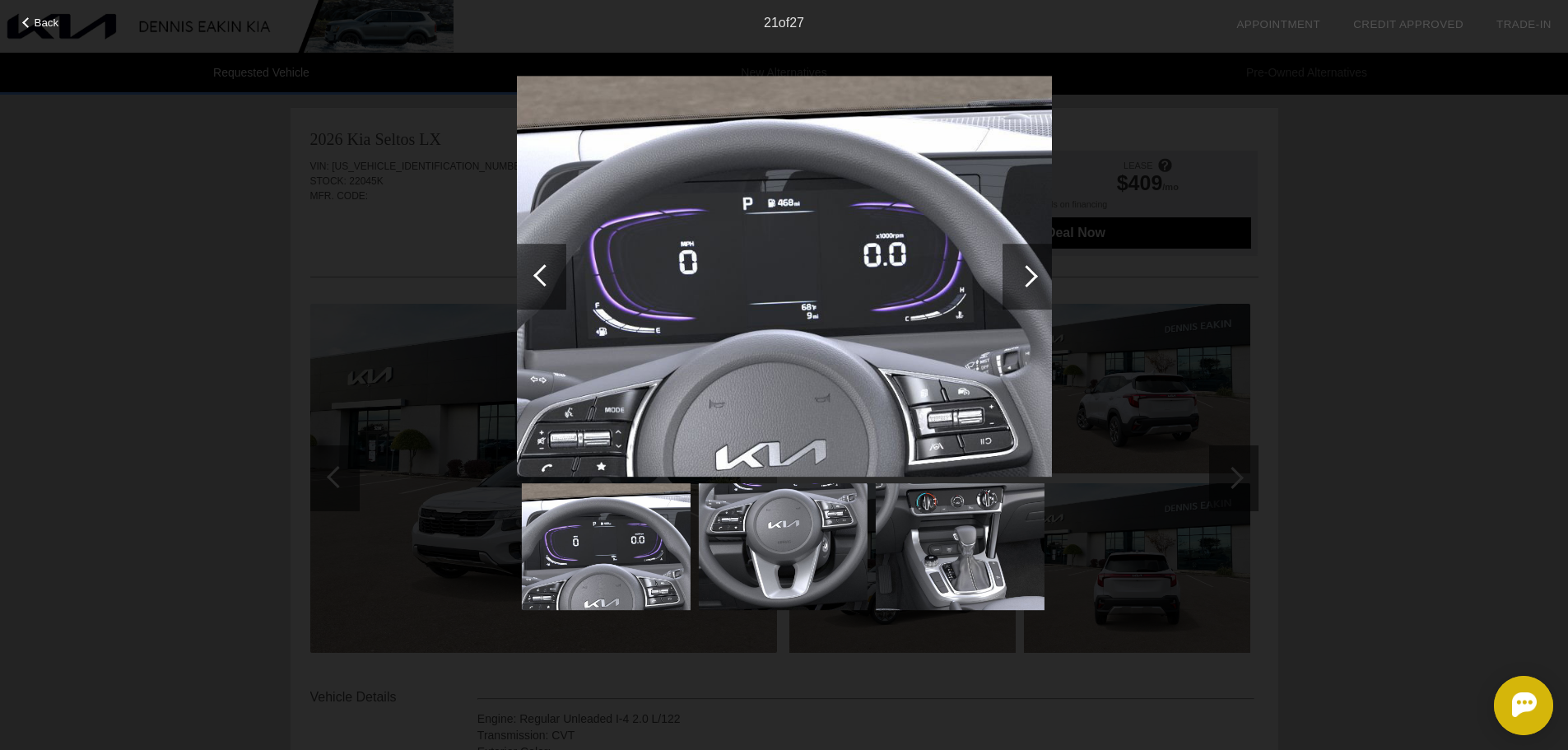
click at [1032, 283] on div at bounding box center [1027, 277] width 49 height 66
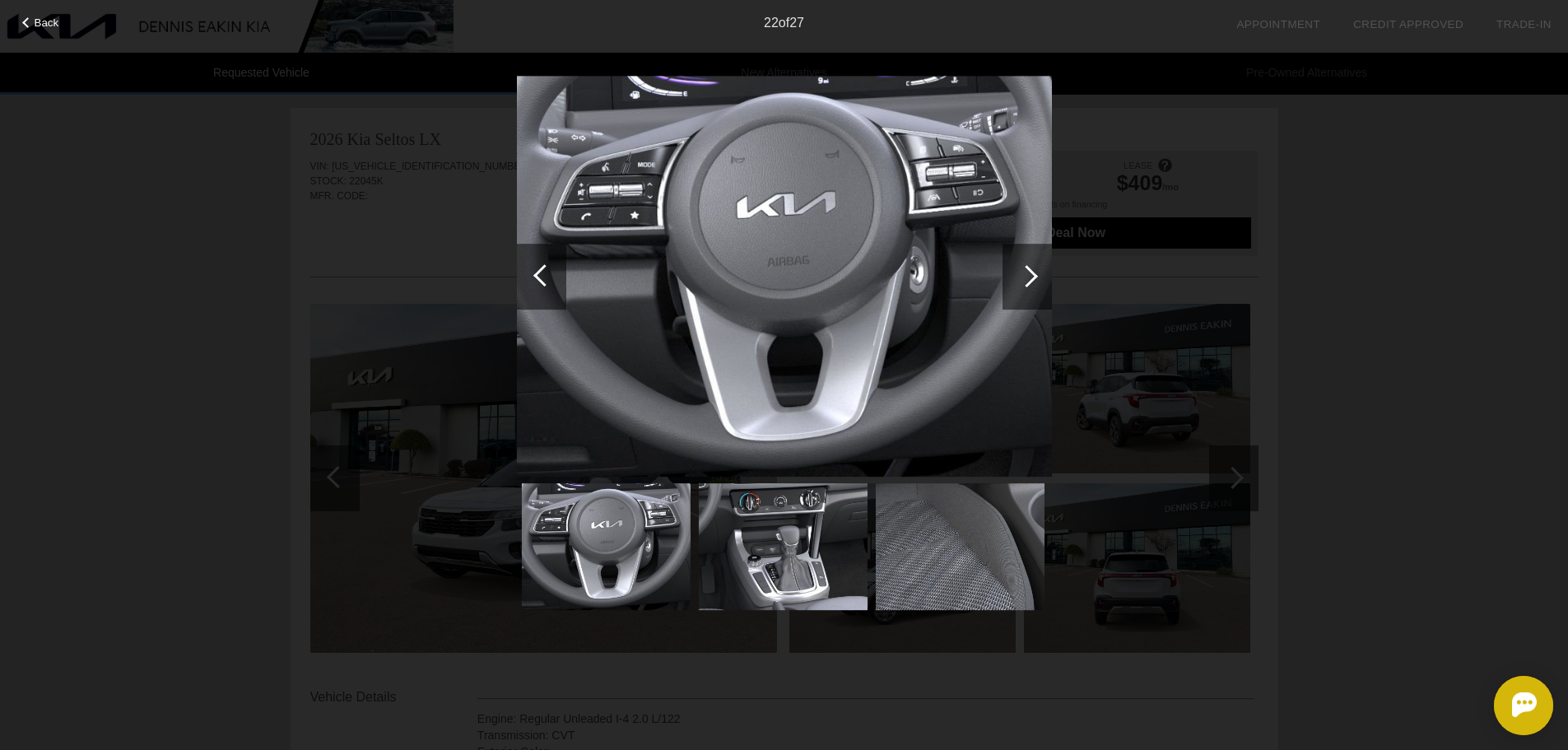
click at [1032, 283] on div at bounding box center [1027, 277] width 49 height 66
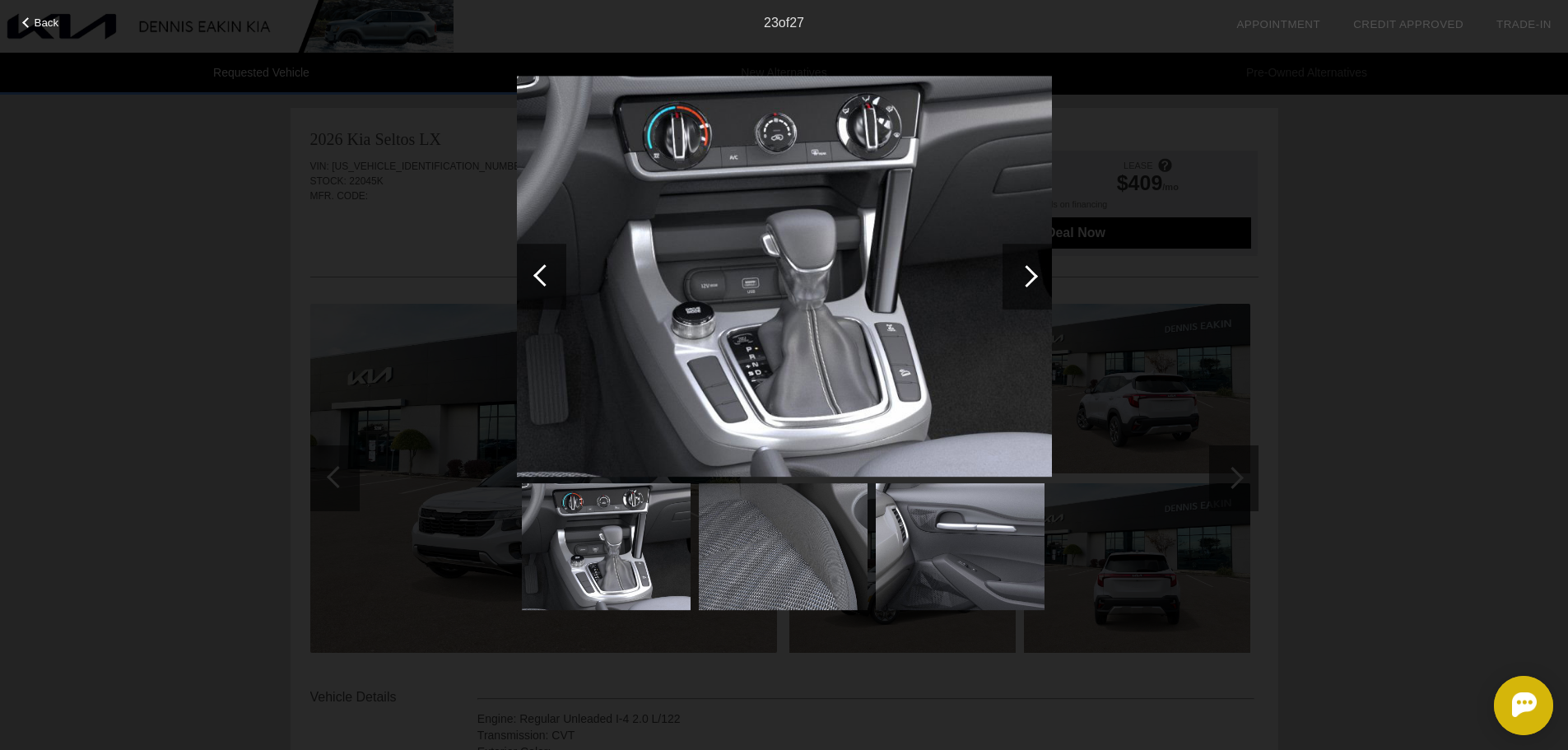
click at [1032, 283] on div at bounding box center [1027, 277] width 49 height 66
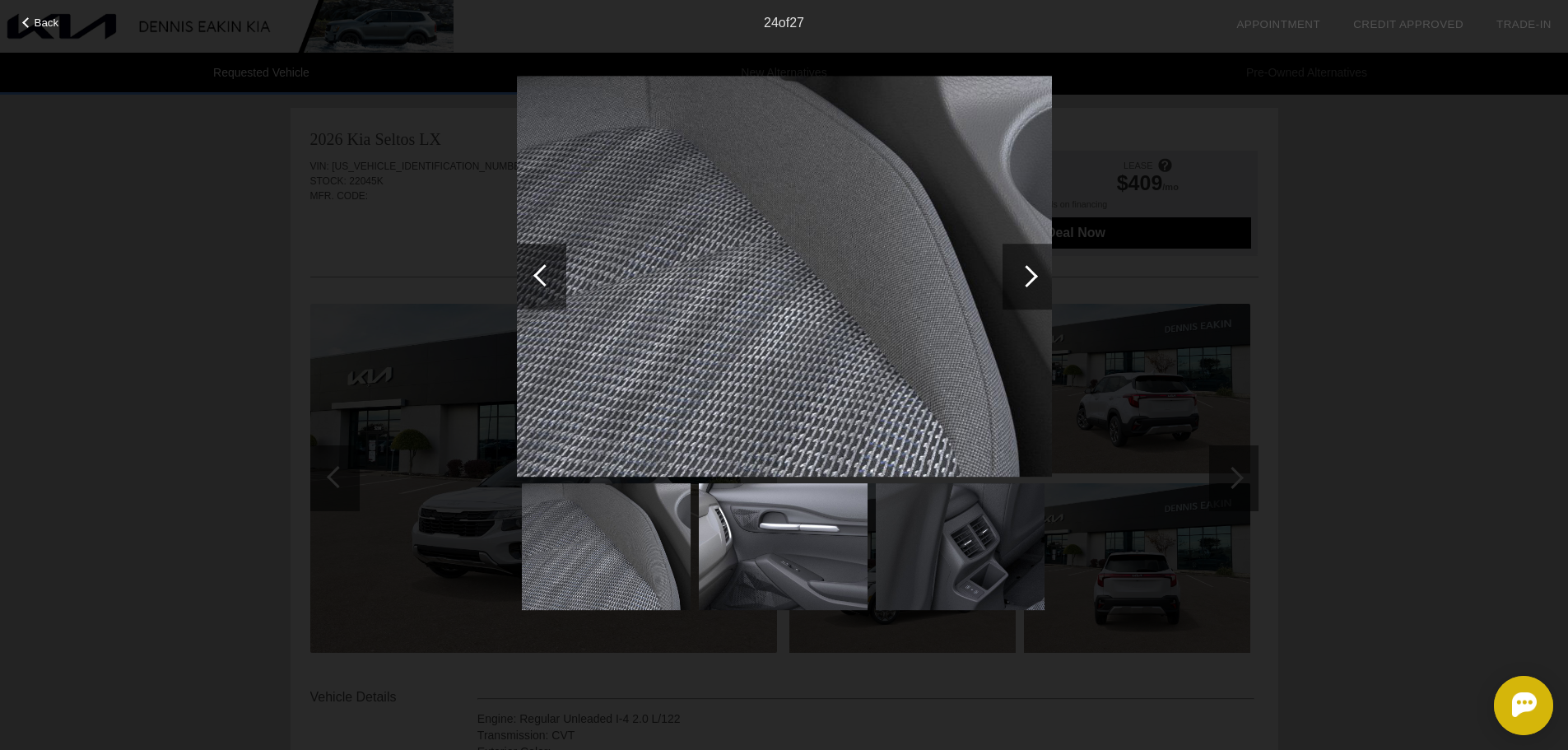
click at [1032, 283] on div at bounding box center [1027, 277] width 49 height 66
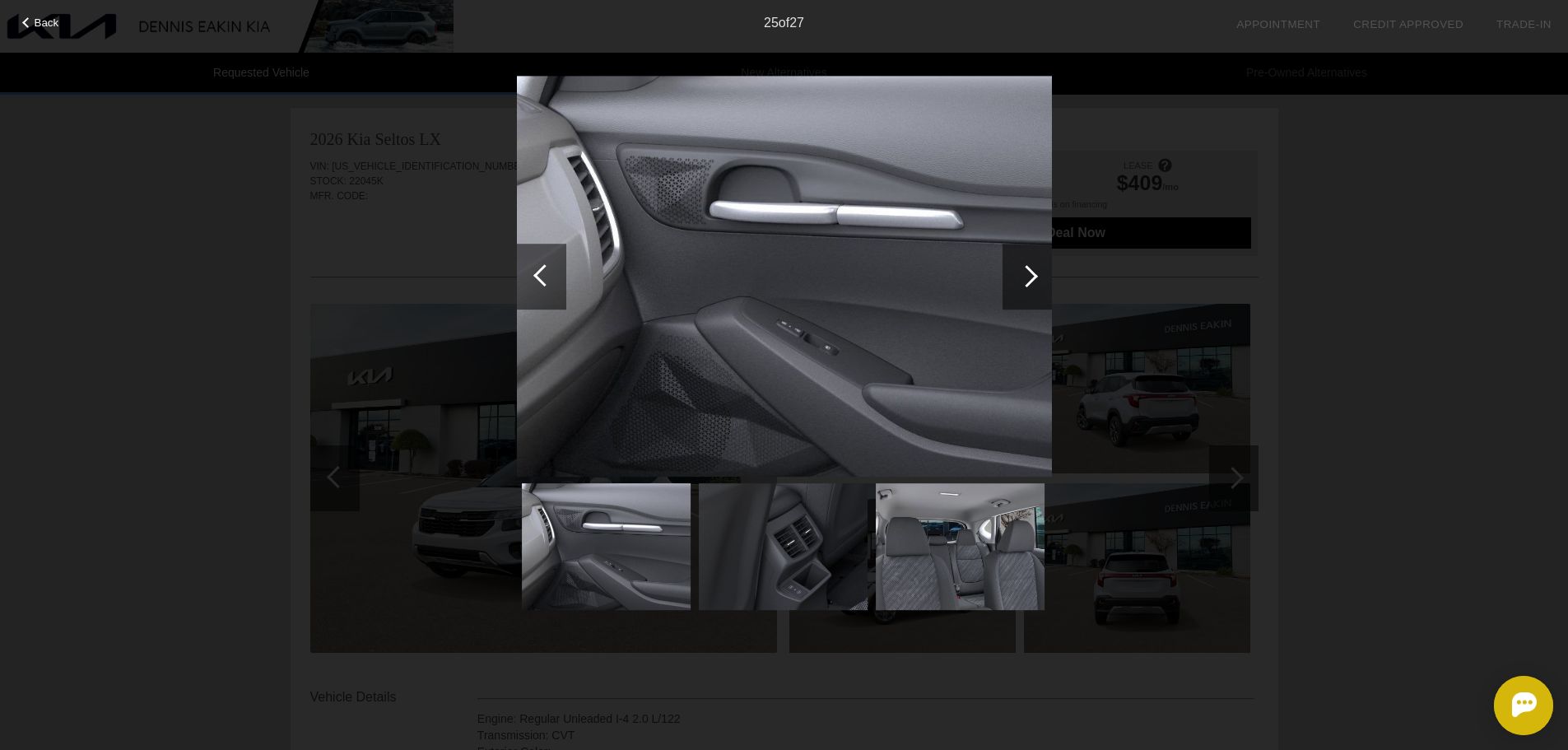
click at [1032, 283] on div at bounding box center [1027, 277] width 49 height 66
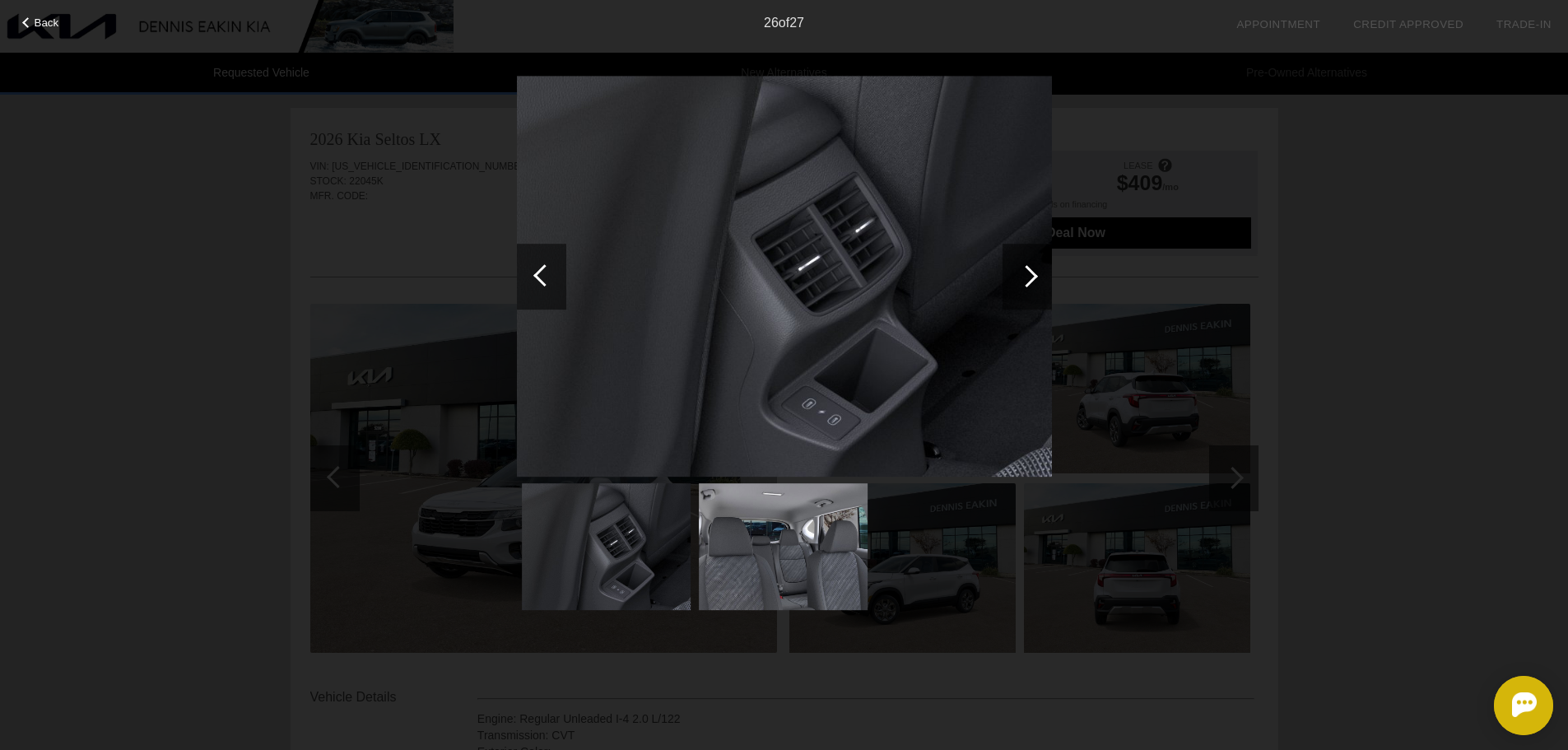
click at [1032, 283] on div at bounding box center [1027, 277] width 49 height 66
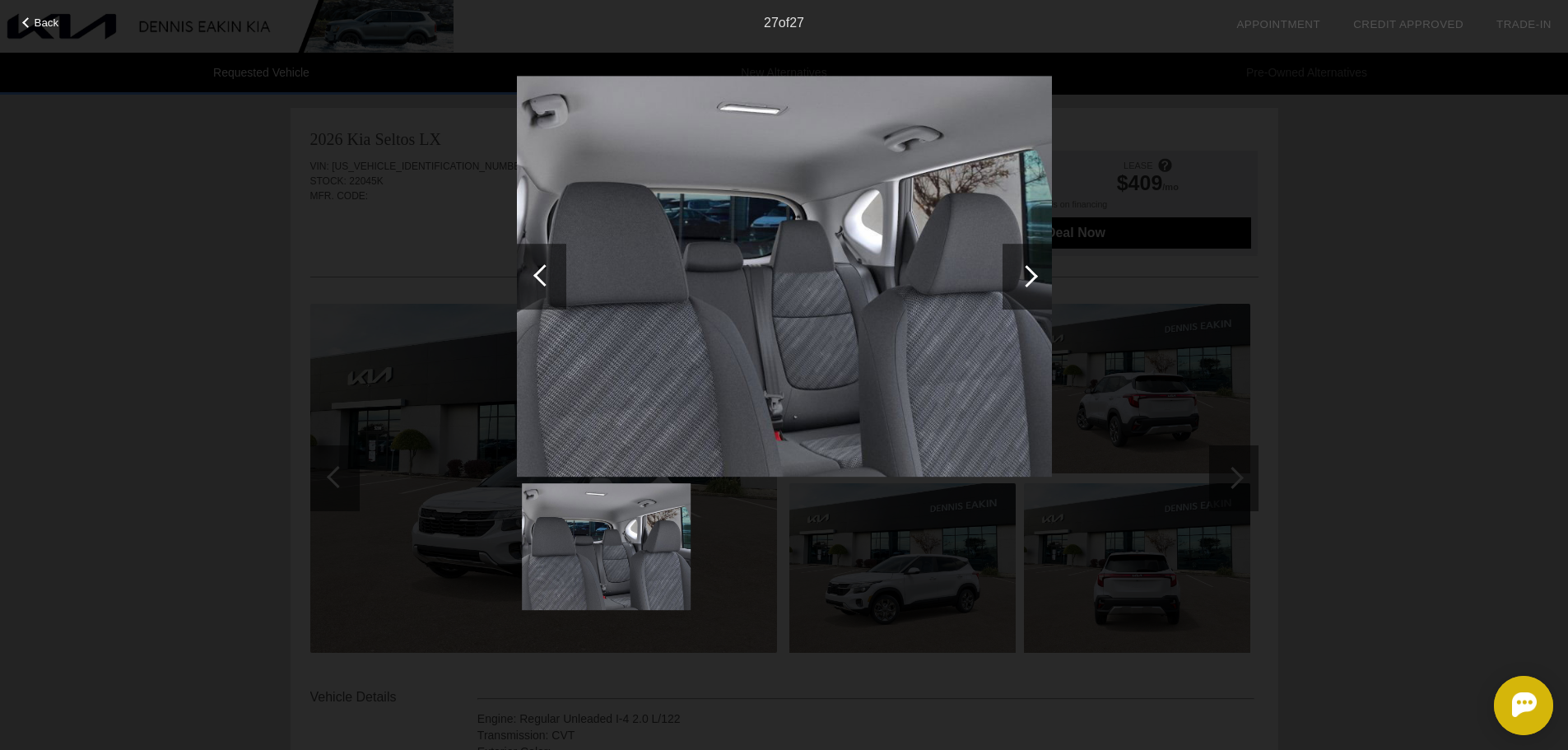
click at [1032, 283] on div at bounding box center [1027, 277] width 49 height 66
click at [1420, 293] on div "Back 27 of 27" at bounding box center [784, 375] width 1568 height 750
click at [59, 26] on div "27 of 27" at bounding box center [784, 16] width 1568 height 33
click at [44, 23] on span "Back" at bounding box center [46, 23] width 24 height 13
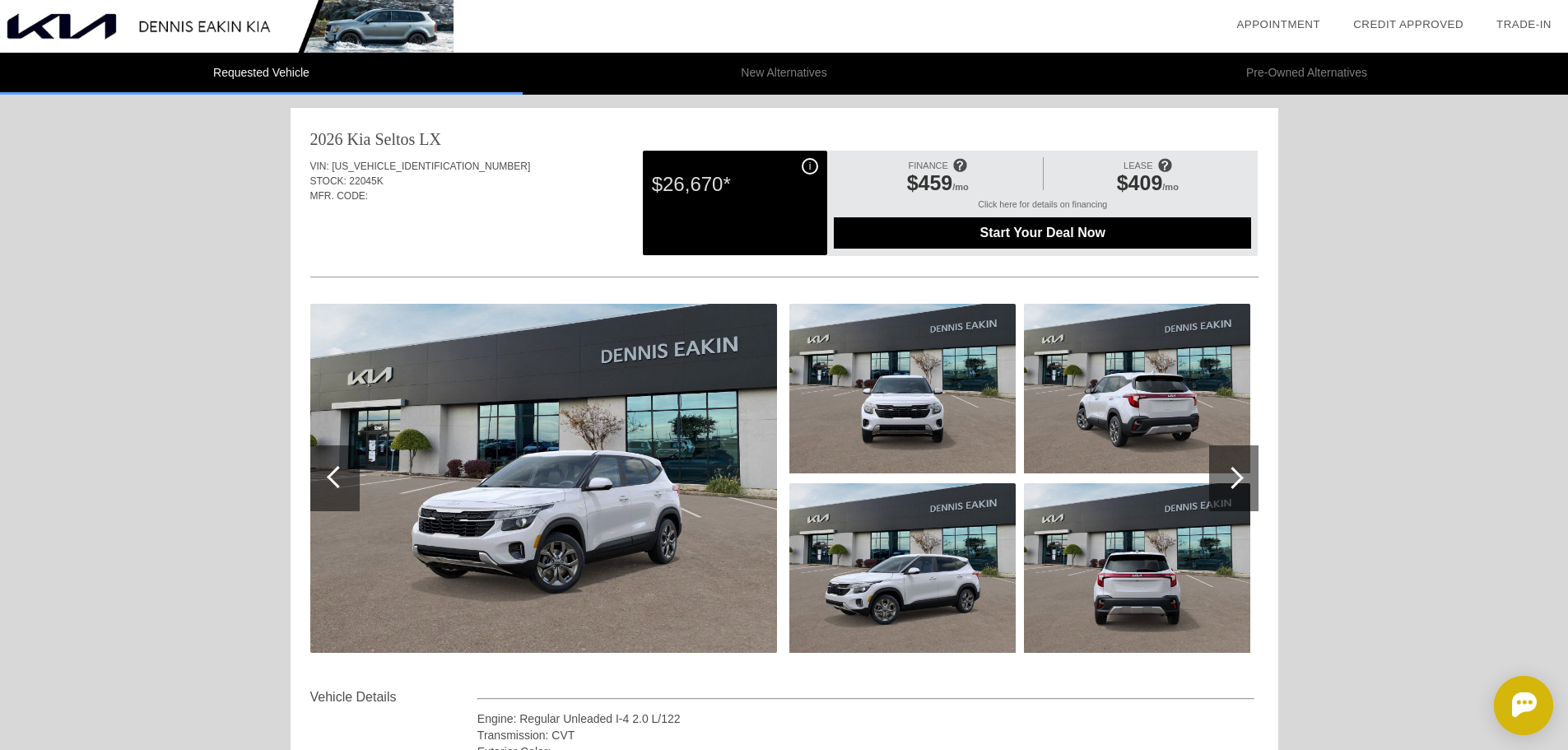
click at [769, 73] on li "New Alternatives" at bounding box center [784, 73] width 523 height 42
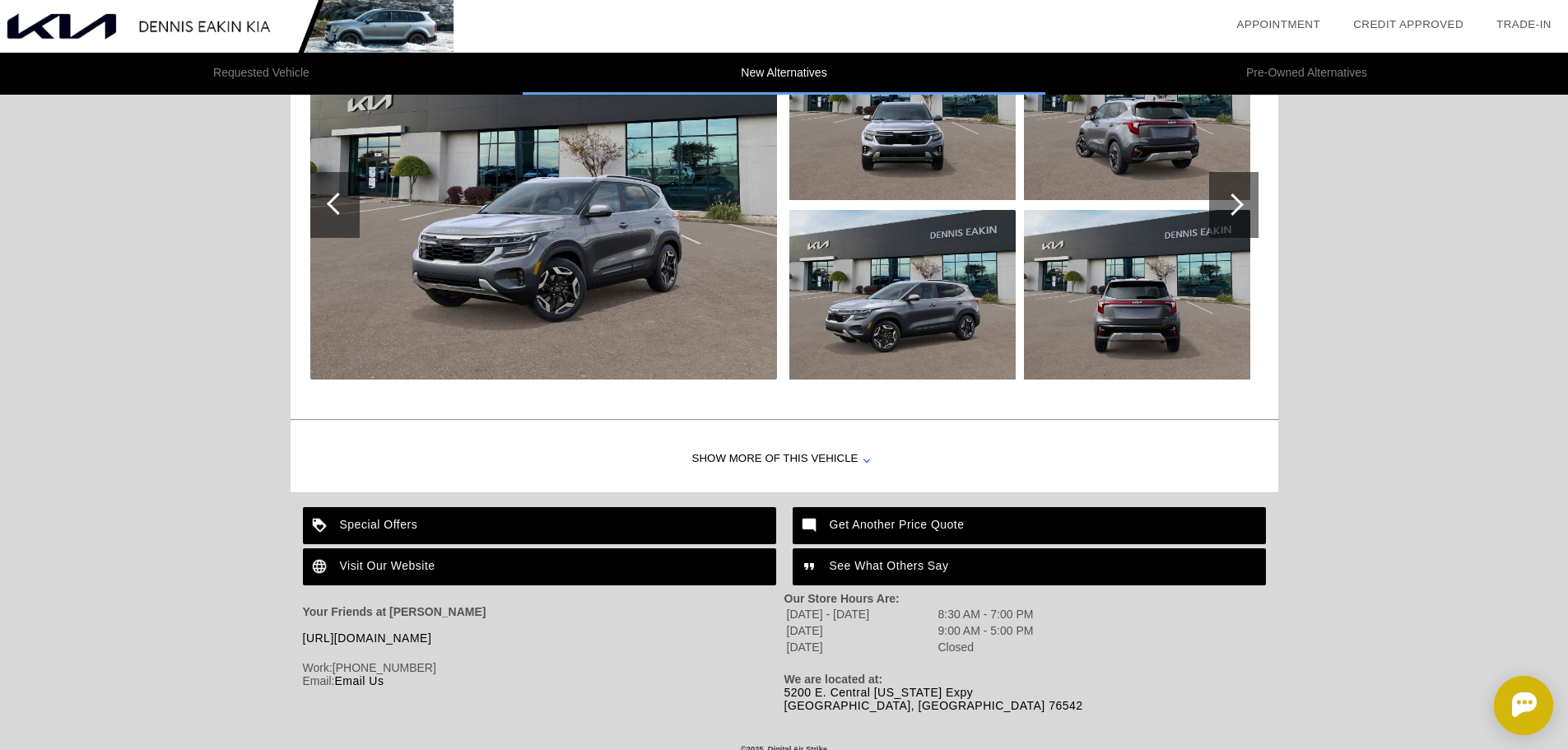
scroll to position [1629, 0]
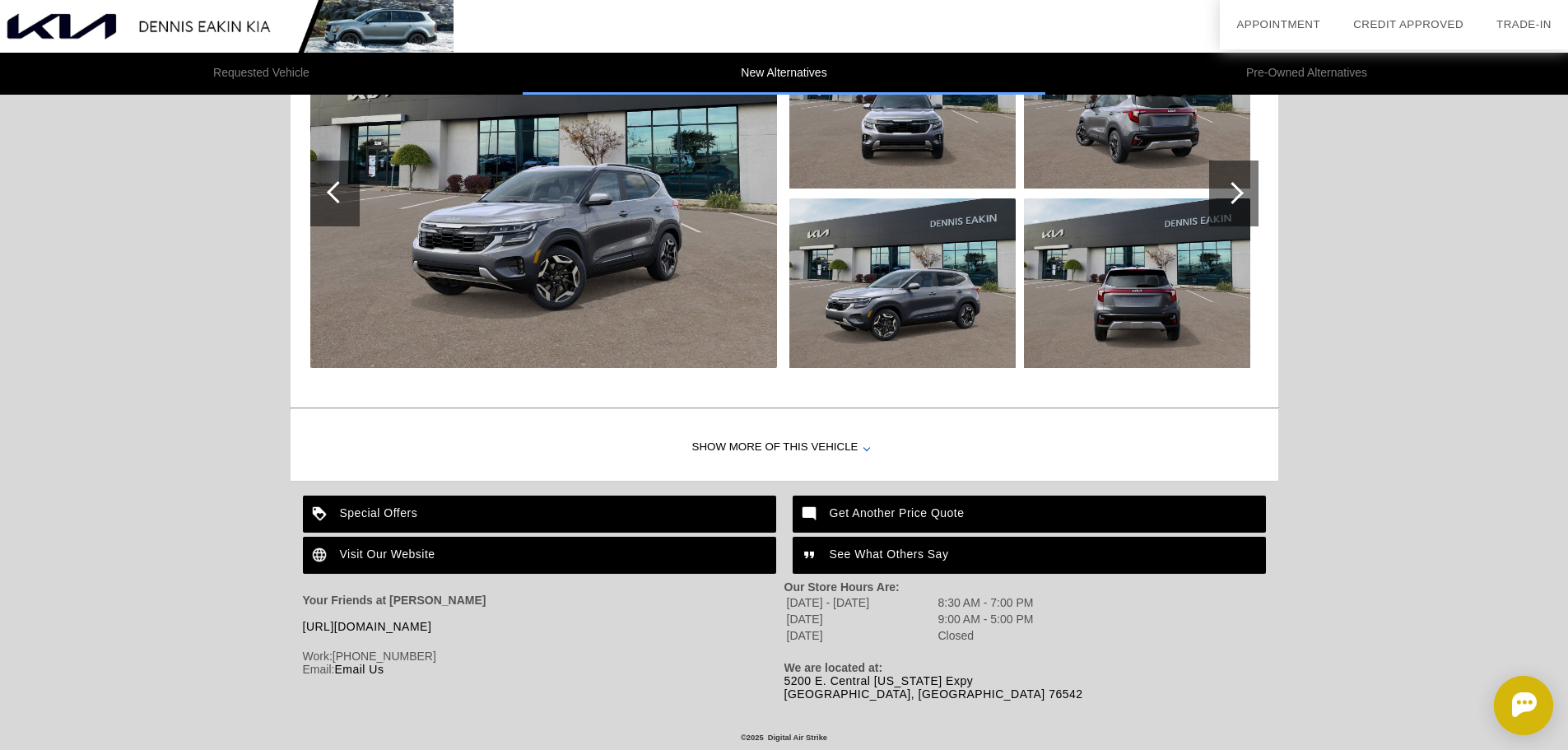
click at [793, 441] on div "Show More of this Vehicle" at bounding box center [784, 447] width 988 height 66
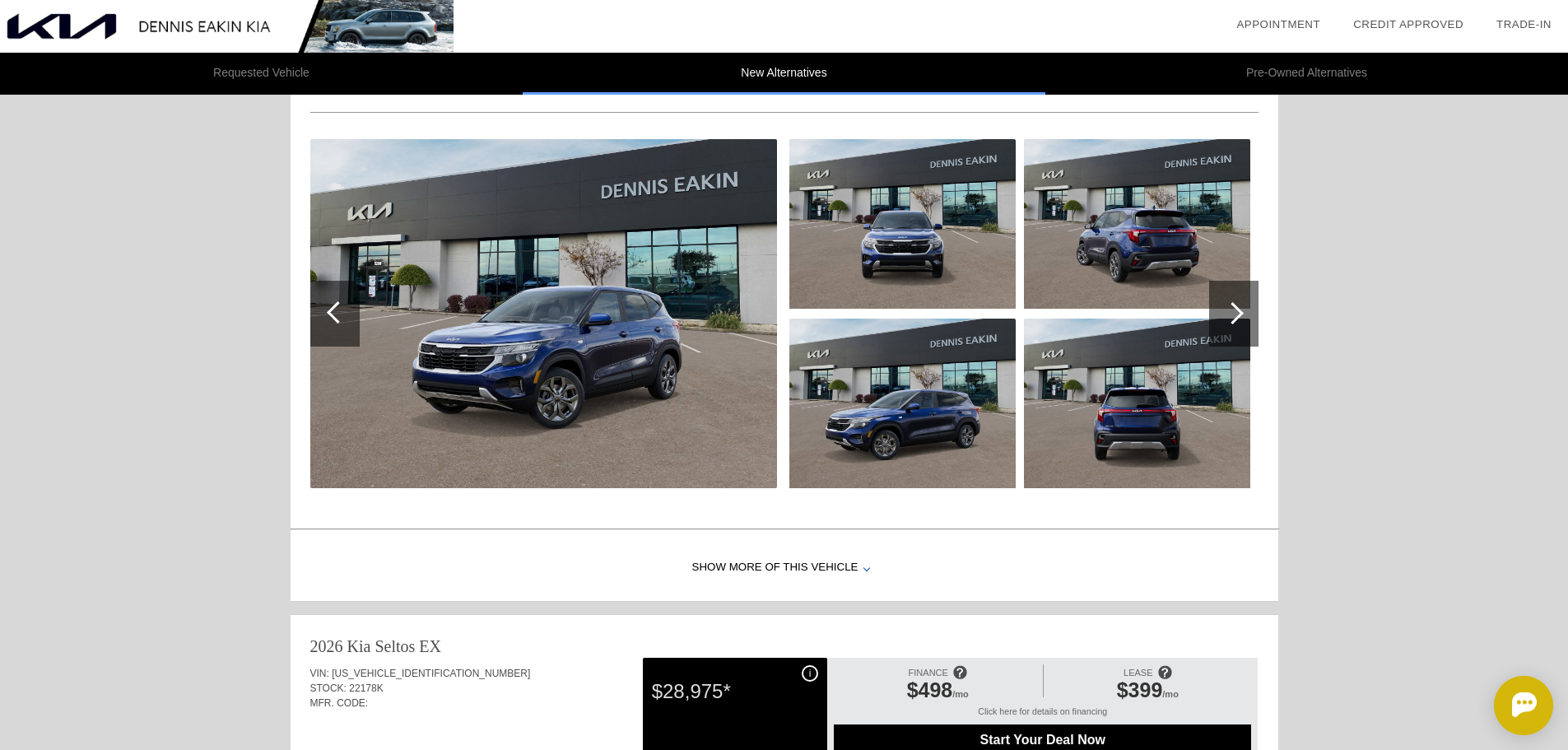
scroll to position [0, 0]
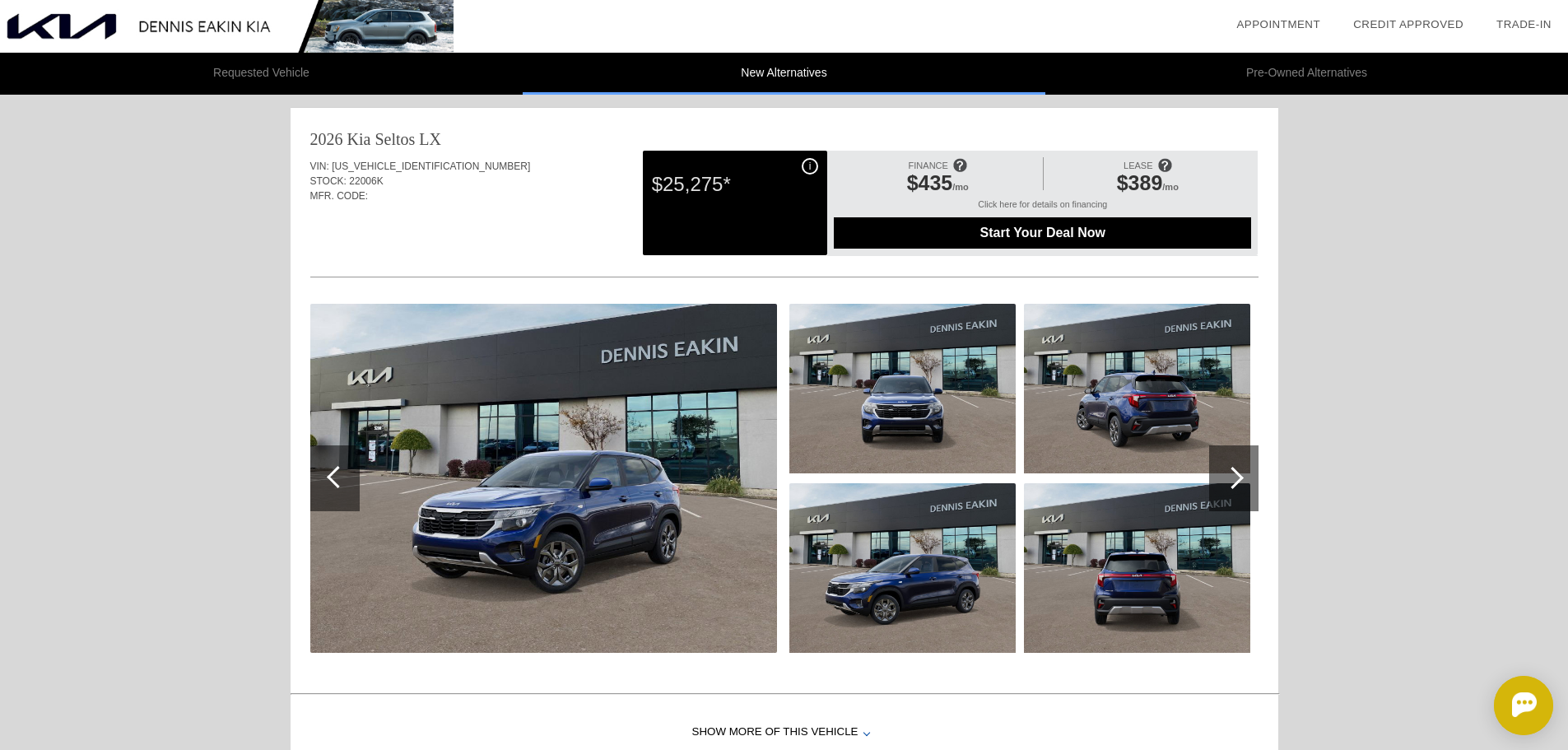
click at [797, 71] on li "New Alternatives" at bounding box center [784, 73] width 523 height 42
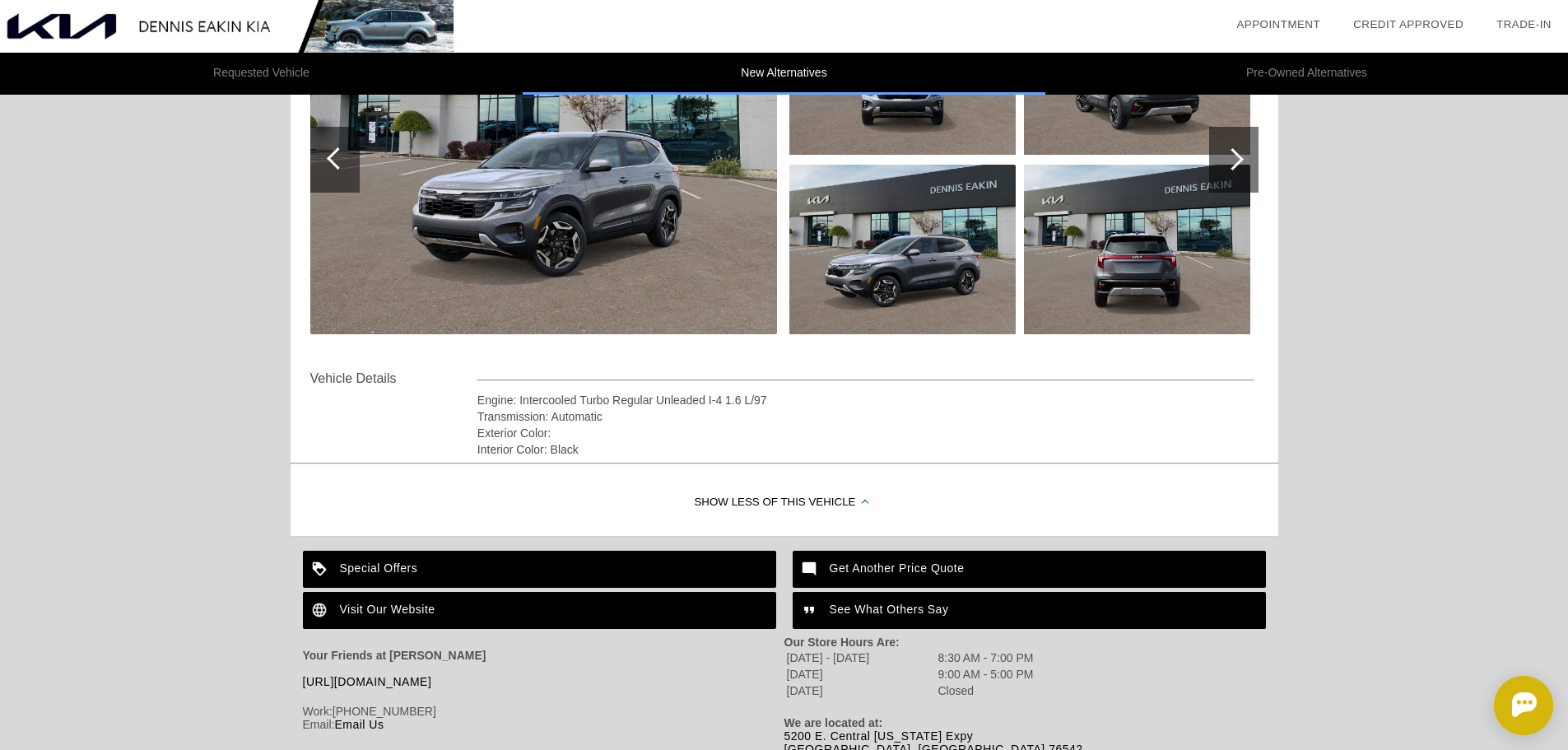
scroll to position [1718, 0]
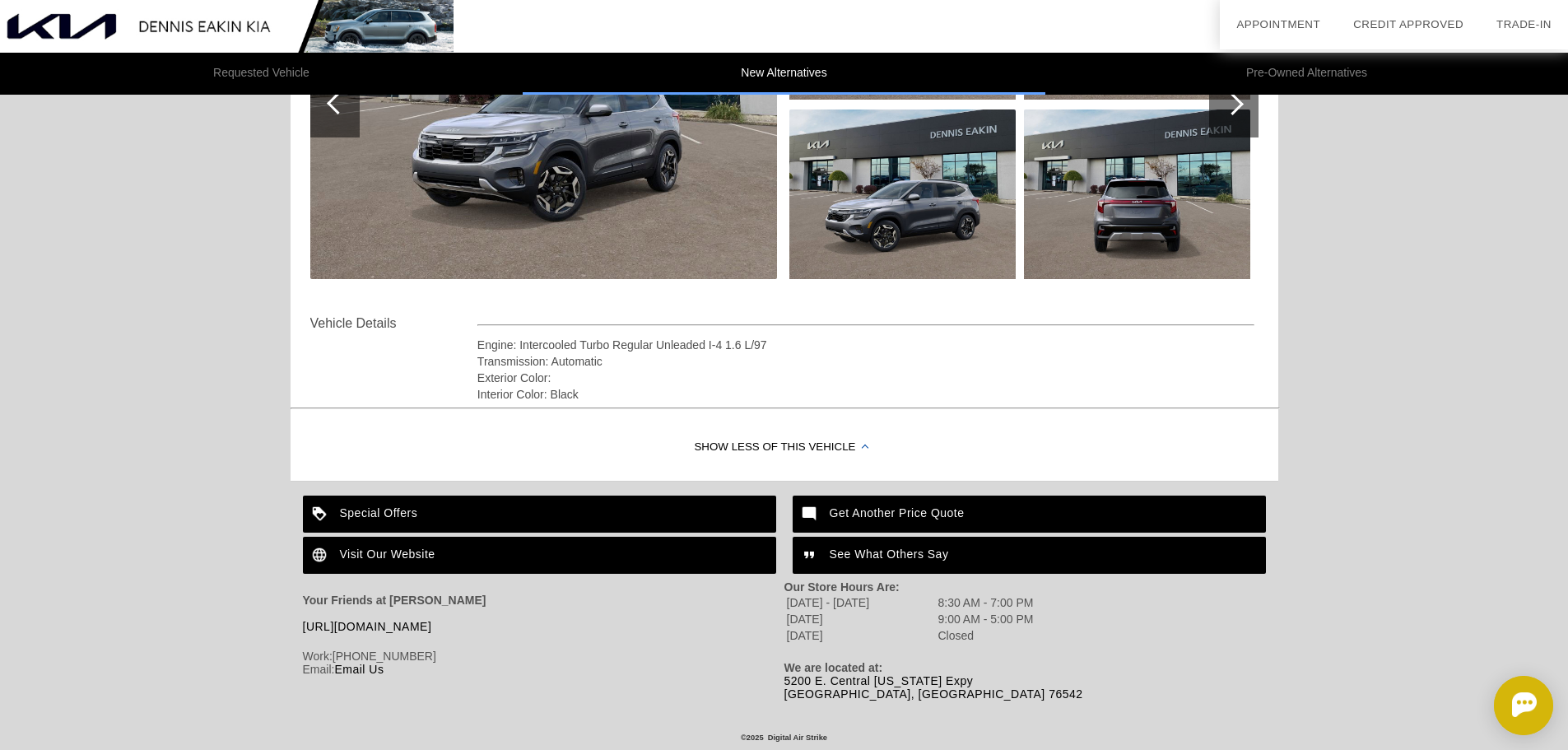
click at [799, 440] on div "Show Less of this Vehicle" at bounding box center [784, 447] width 988 height 66
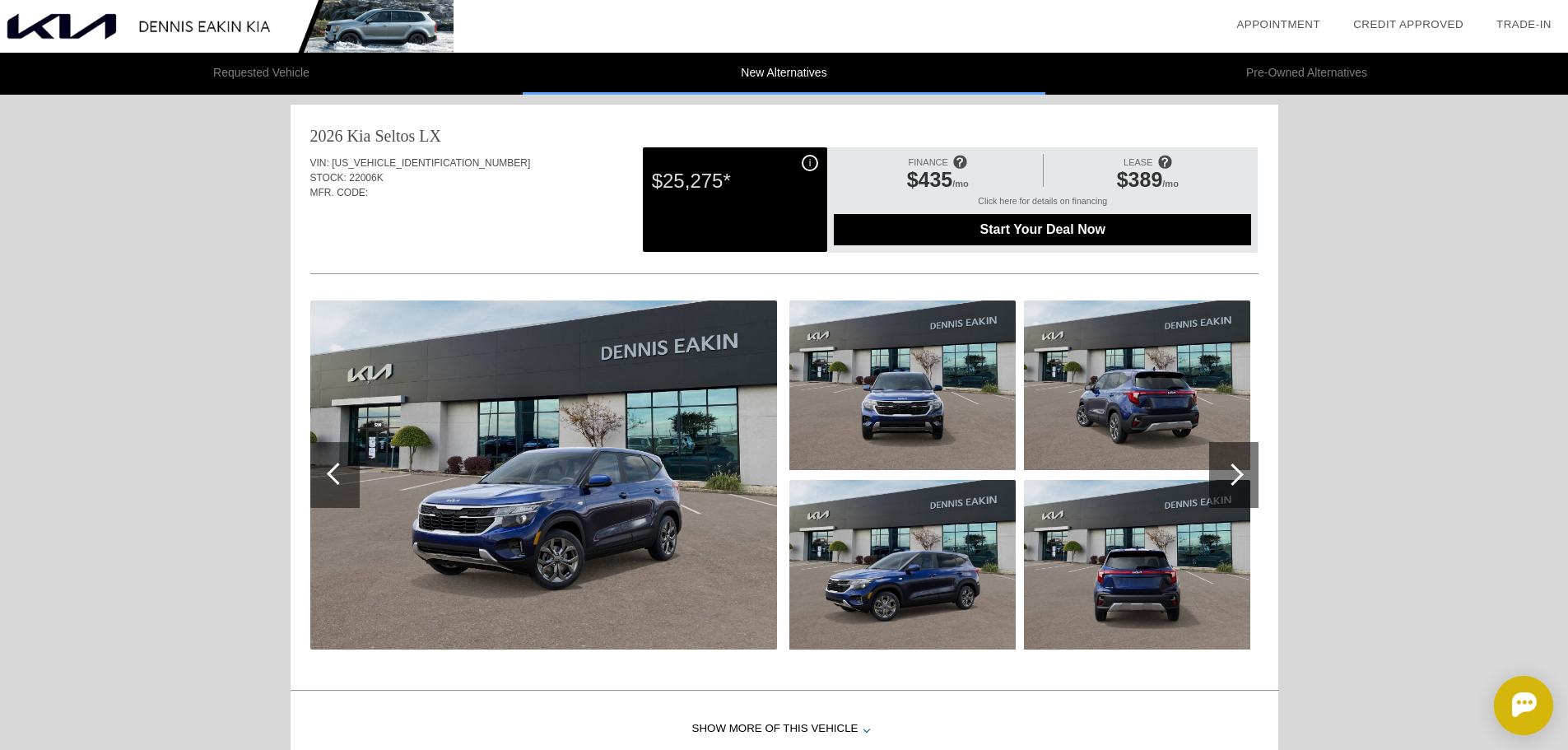
scroll to position [0, 0]
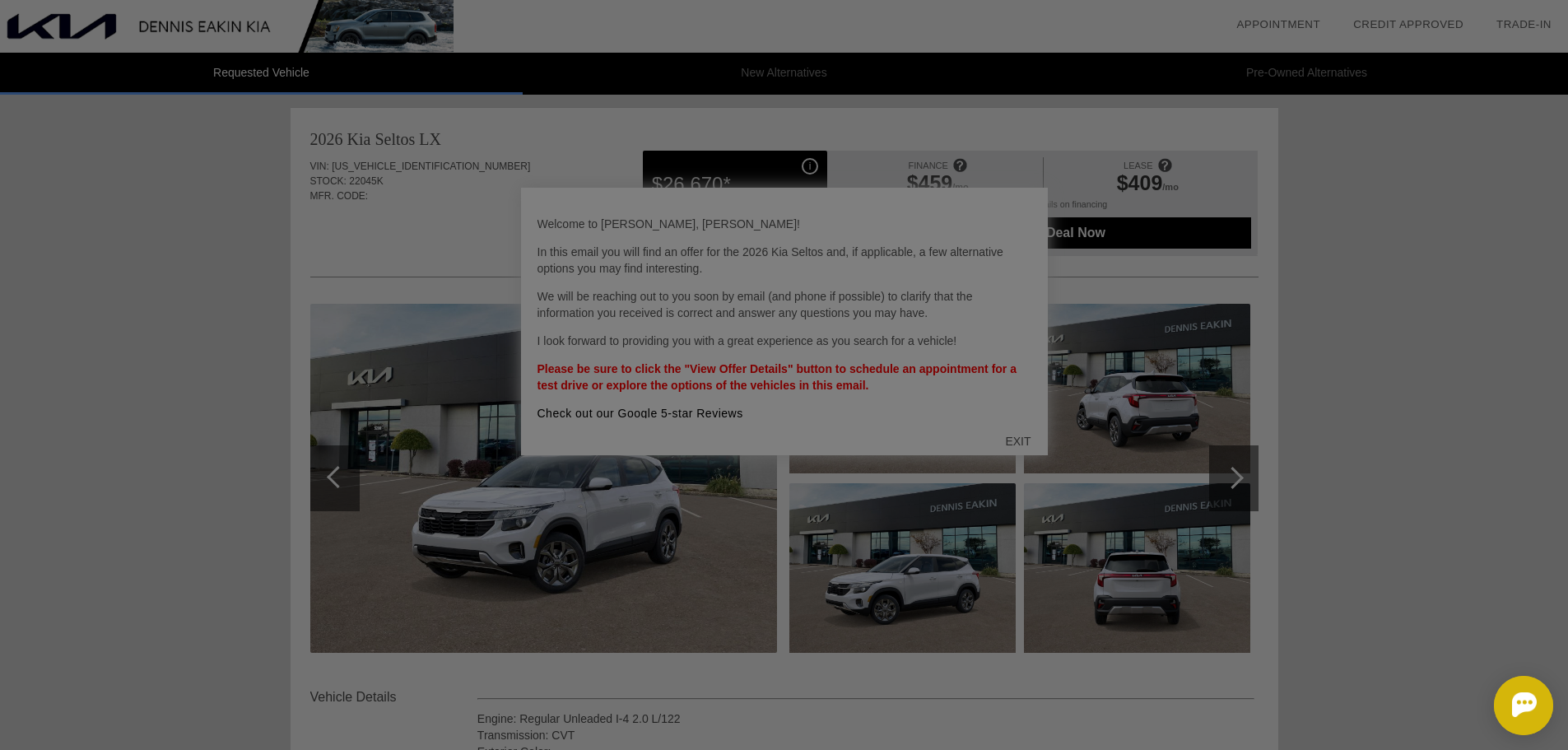
click at [1030, 441] on div at bounding box center [790, 375] width 1581 height 750
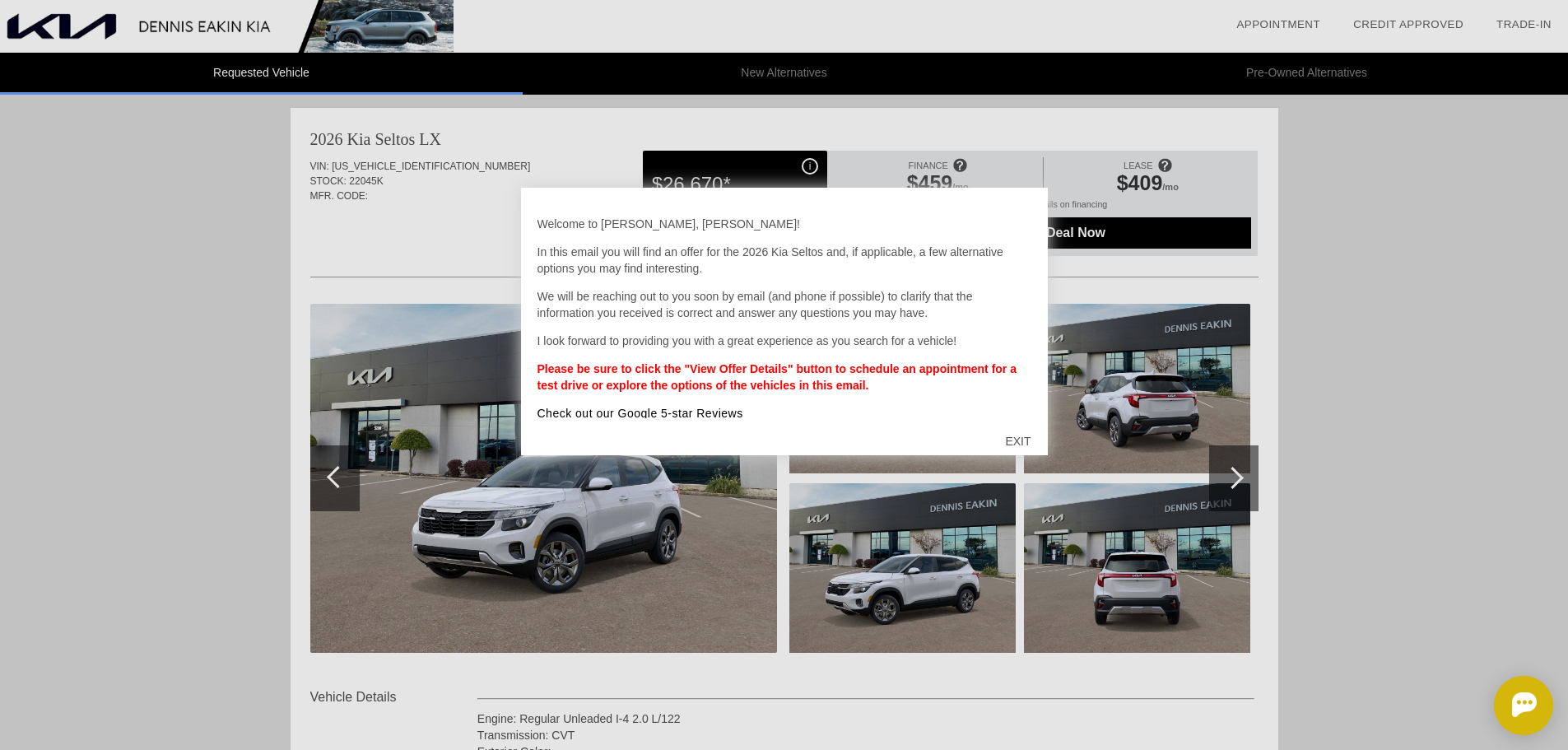
click at [1017, 442] on div "EXIT" at bounding box center [1018, 441] width 58 height 49
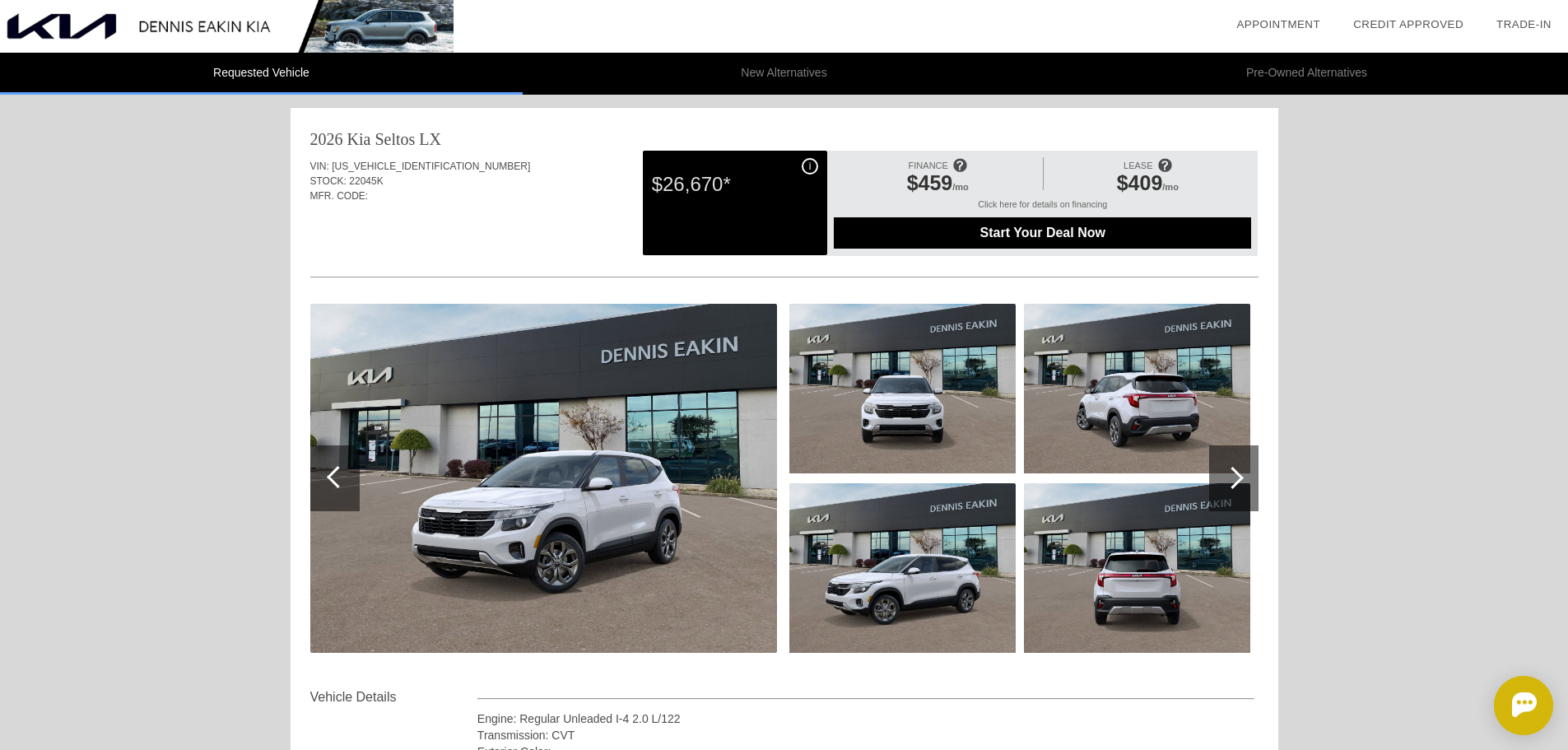
click at [804, 73] on li "New Alternatives" at bounding box center [784, 73] width 523 height 42
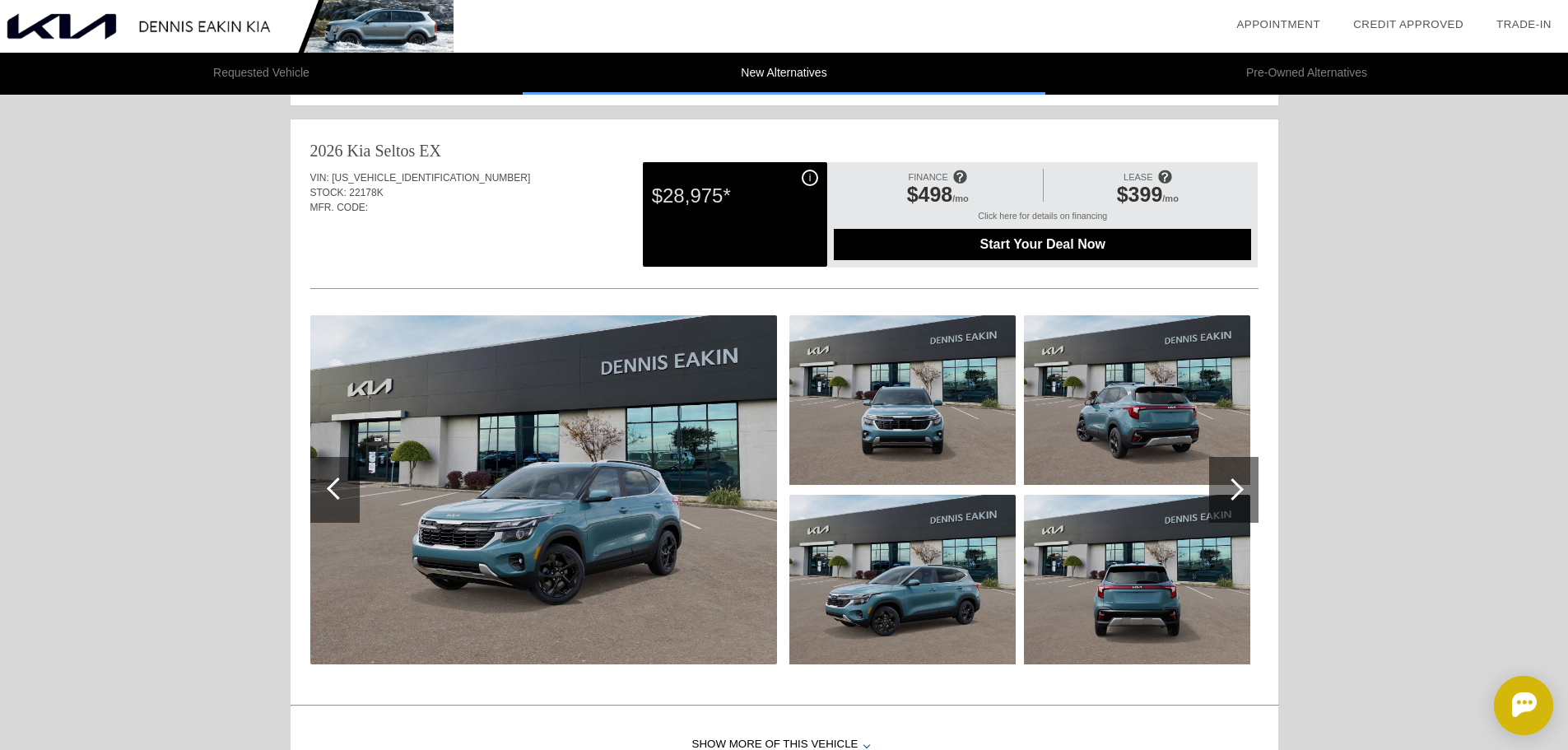
scroll to position [658, 0]
